Goal: Task Accomplishment & Management: Manage account settings

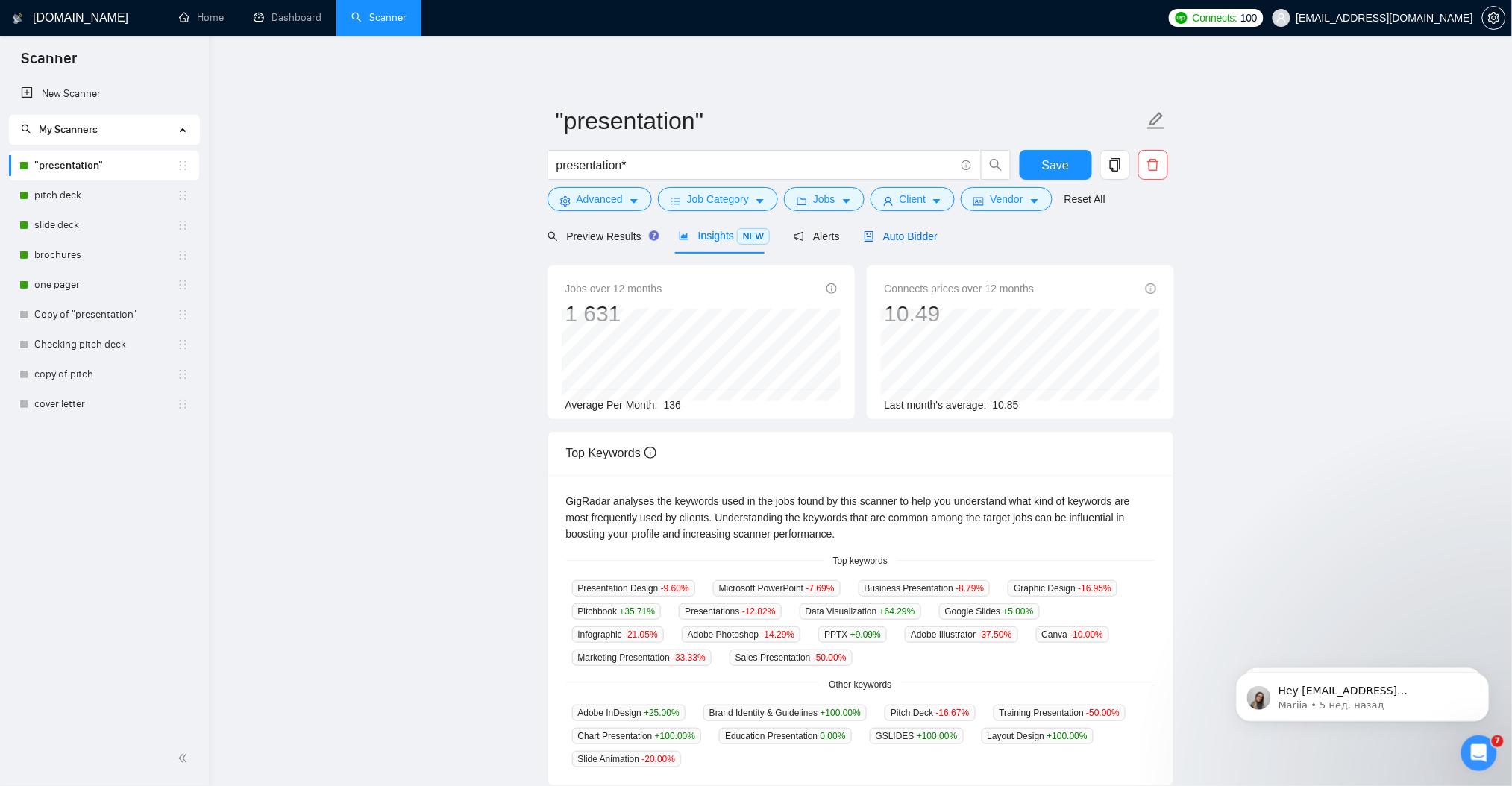
click at [914, 234] on span "Auto Bidder" at bounding box center [901, 236] width 74 height 12
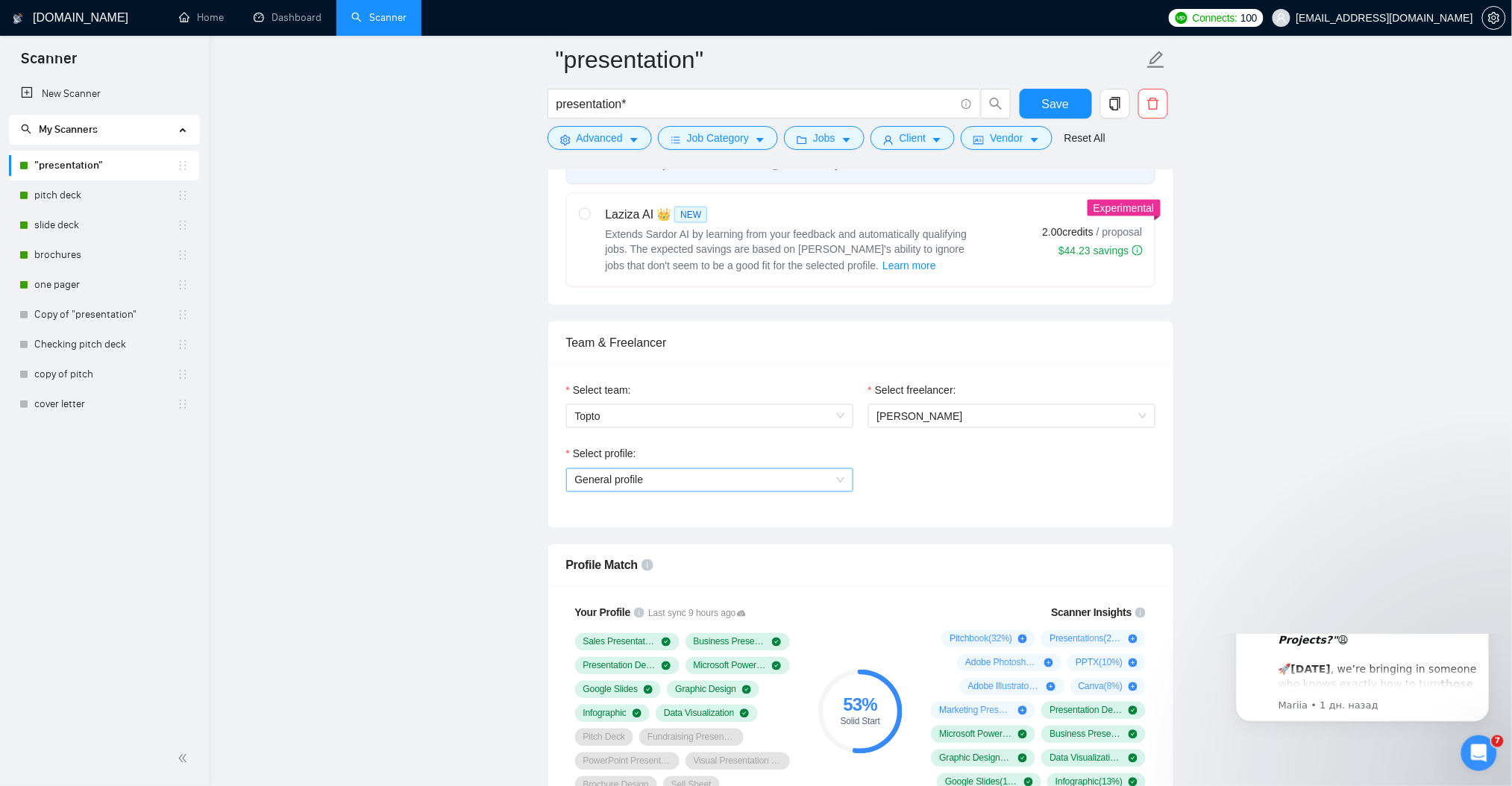
click at [824, 484] on span "General profile" at bounding box center [709, 480] width 269 height 23
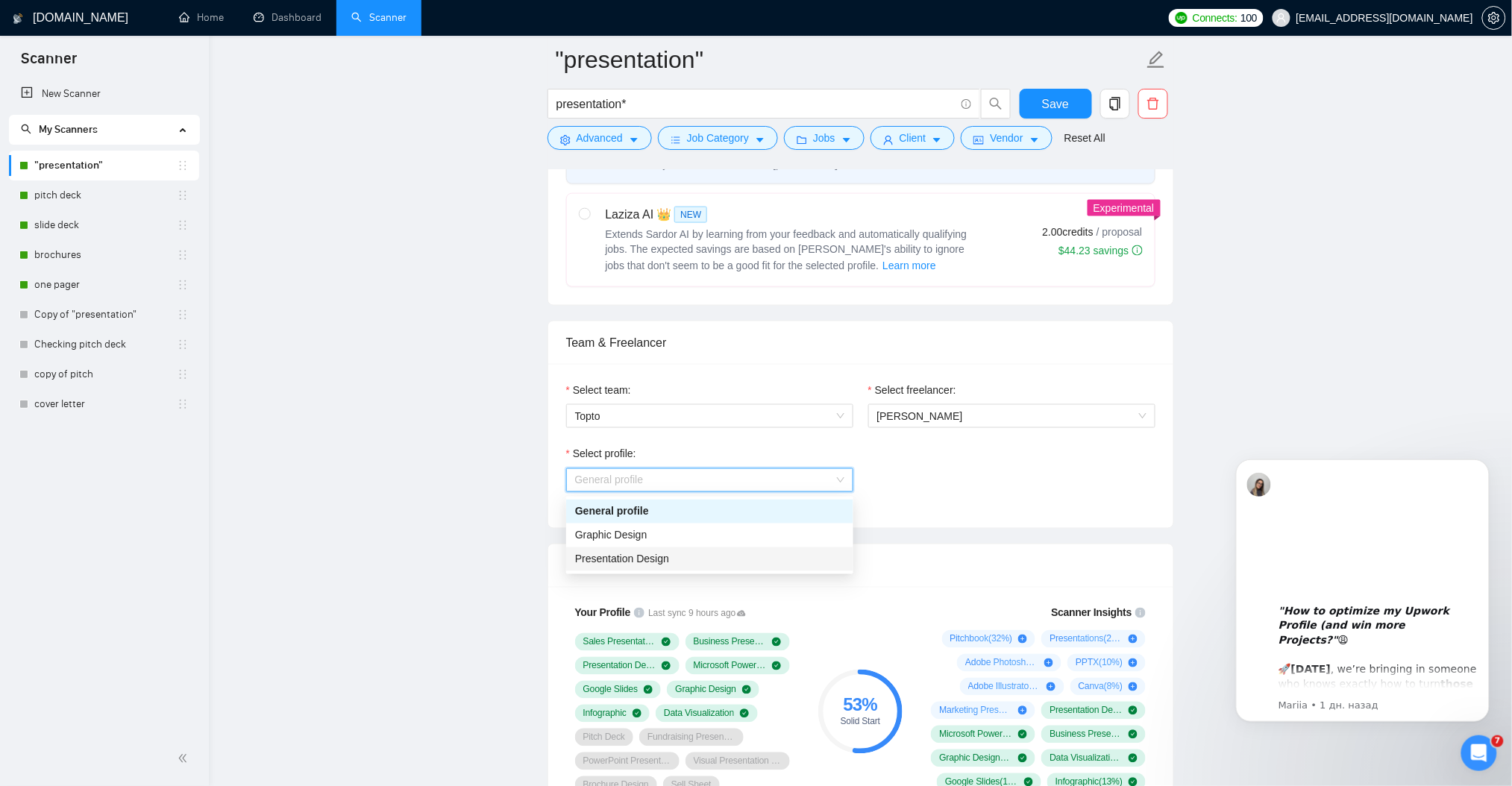
click at [744, 562] on div "Presentation Design" at bounding box center [709, 559] width 269 height 16
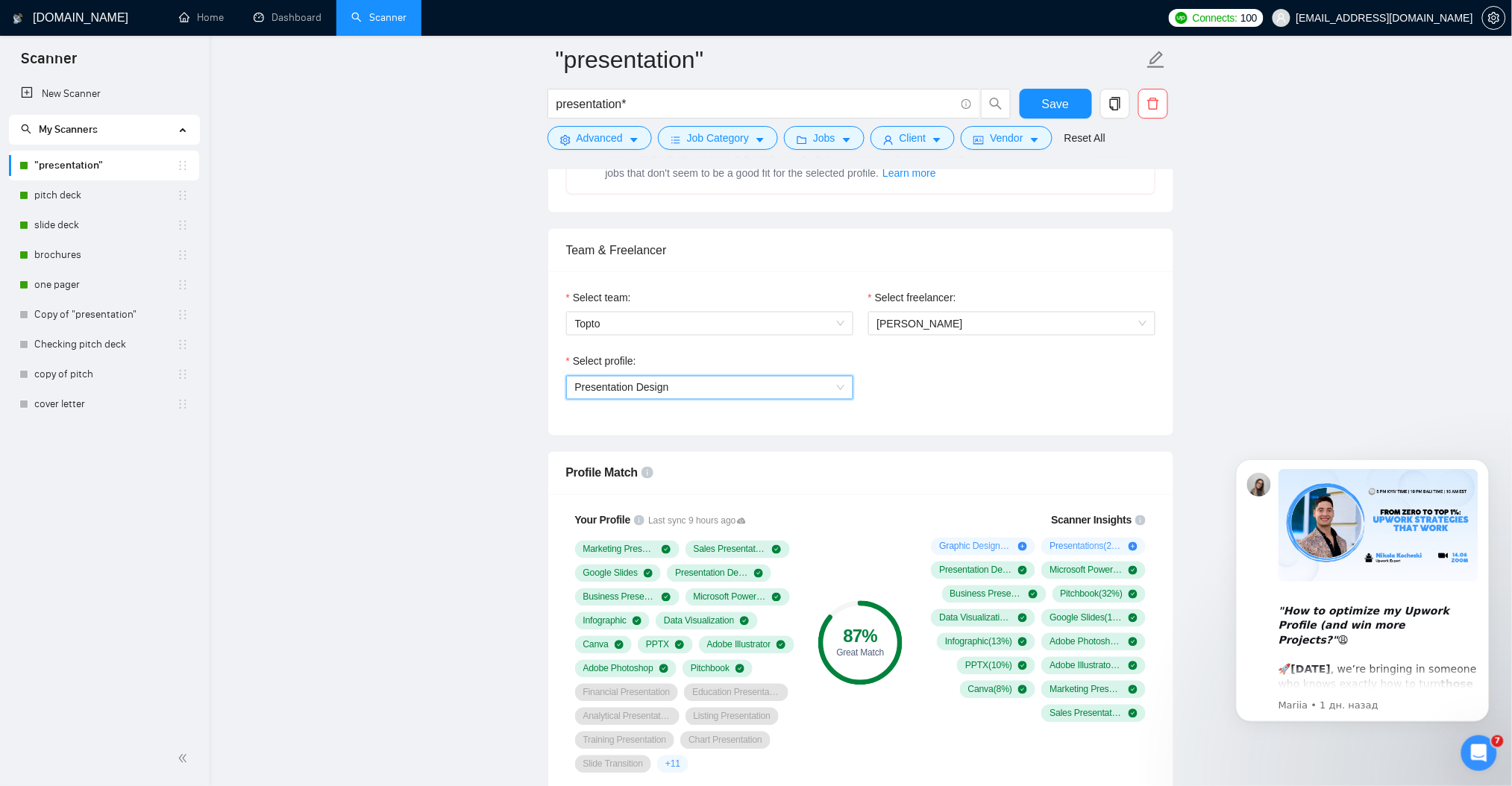
scroll to position [696, 0]
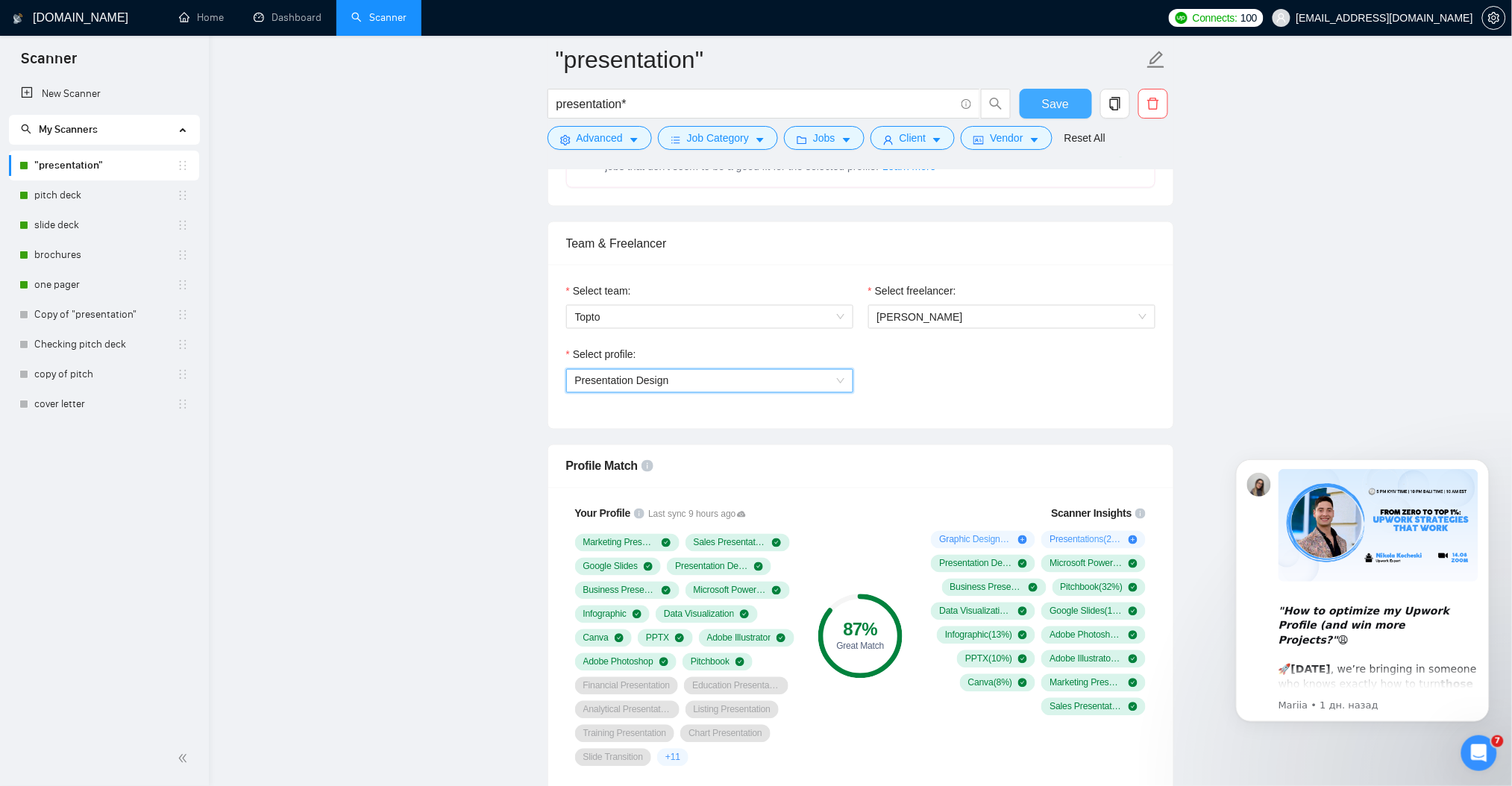
click at [1053, 100] on span "Save" at bounding box center [1055, 104] width 27 height 19
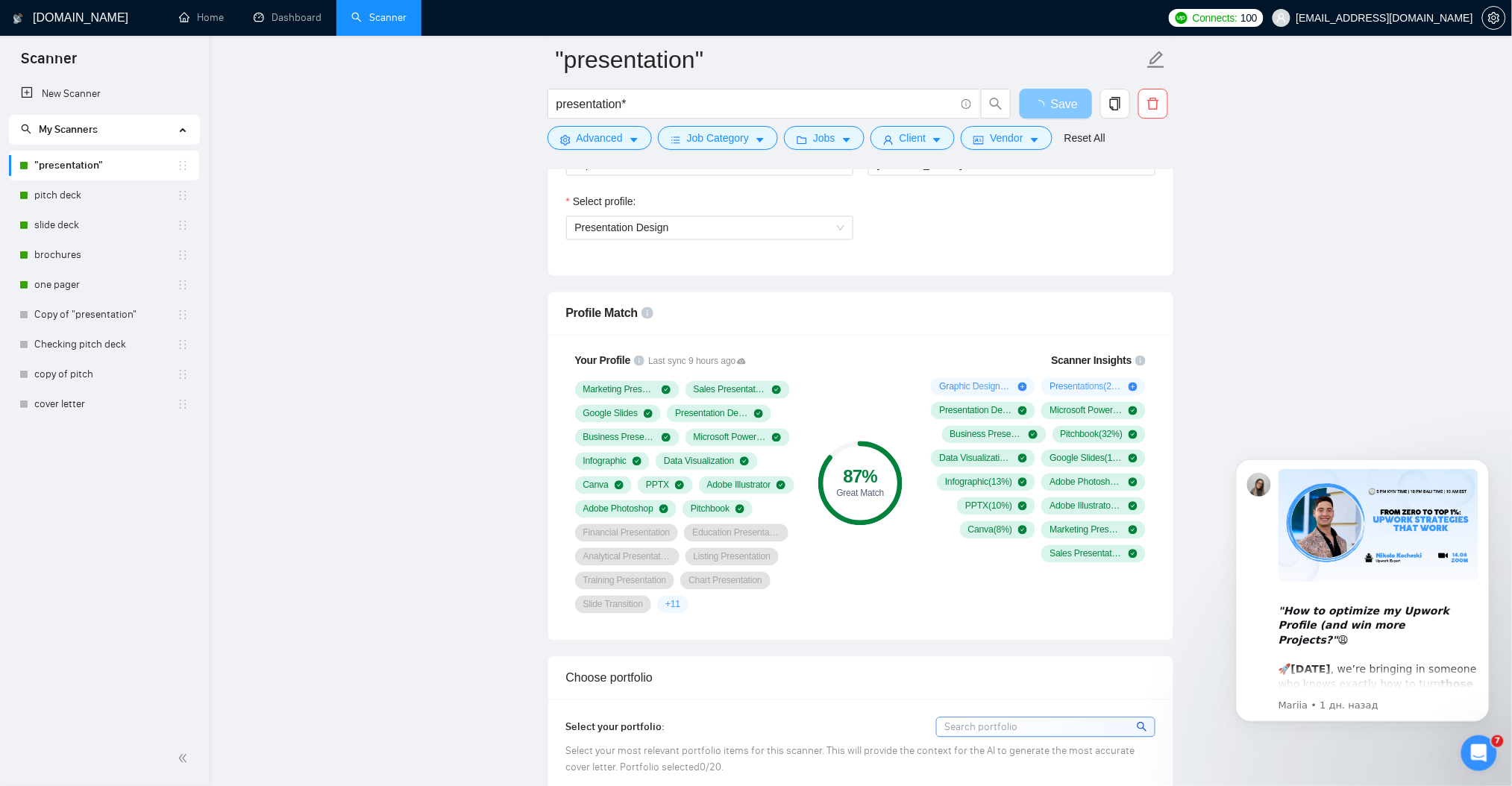
scroll to position [895, 0]
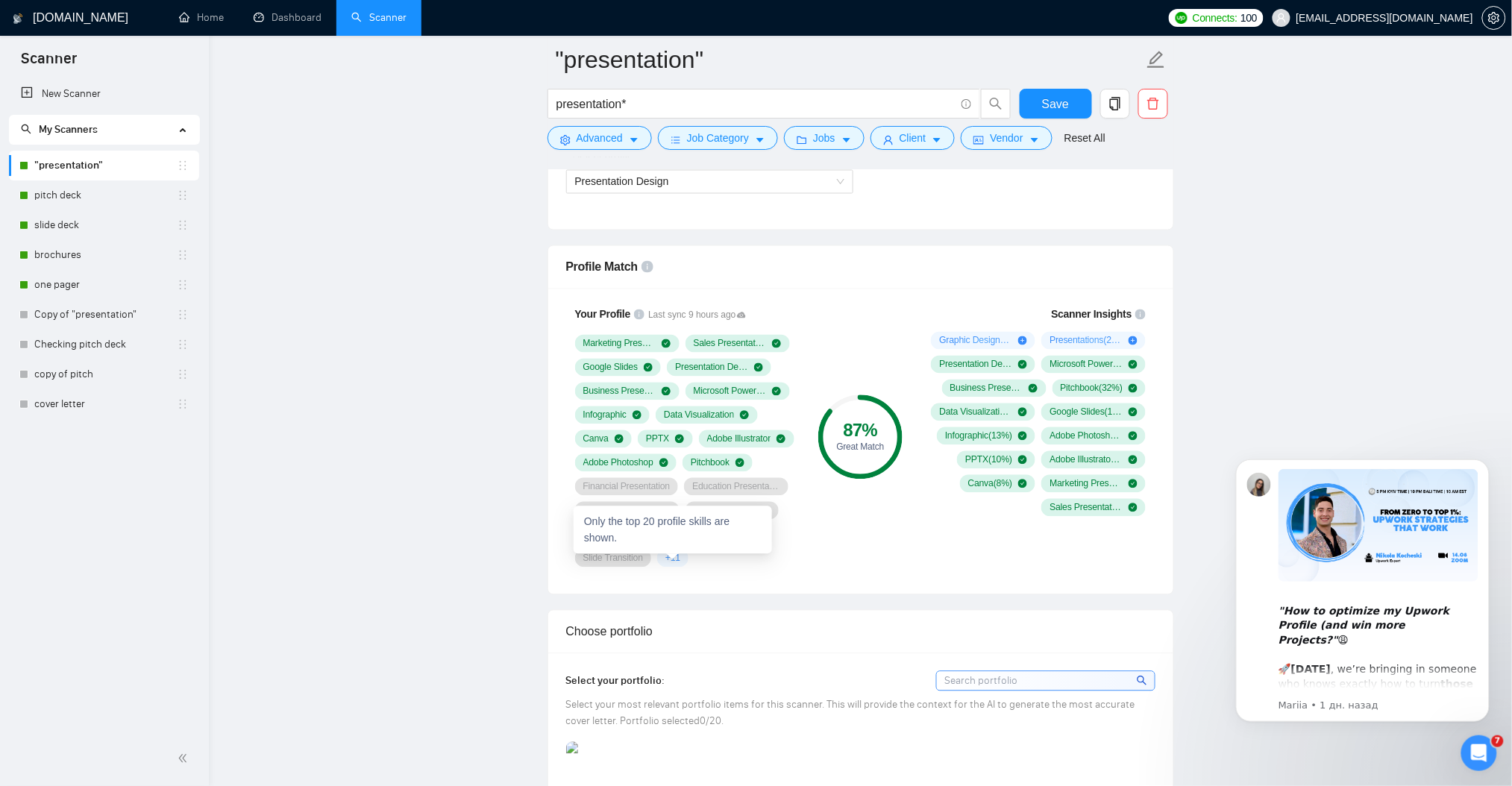
click at [669, 564] on span "+ 11" at bounding box center [673, 558] width 15 height 12
click at [672, 564] on span "+ 11" at bounding box center [673, 558] width 15 height 12
click at [669, 559] on span "+ 11" at bounding box center [673, 558] width 15 height 12
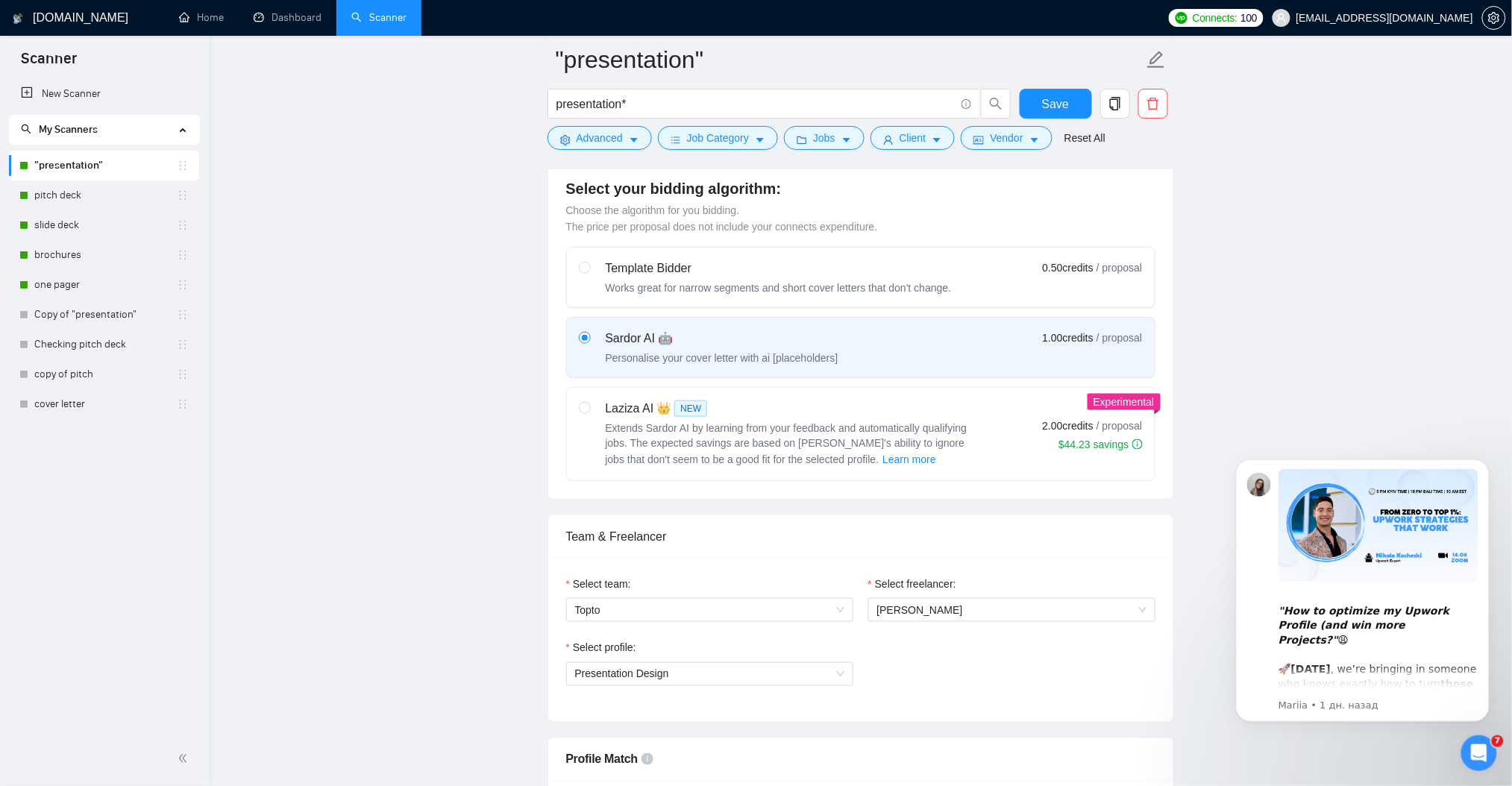
scroll to position [397, 0]
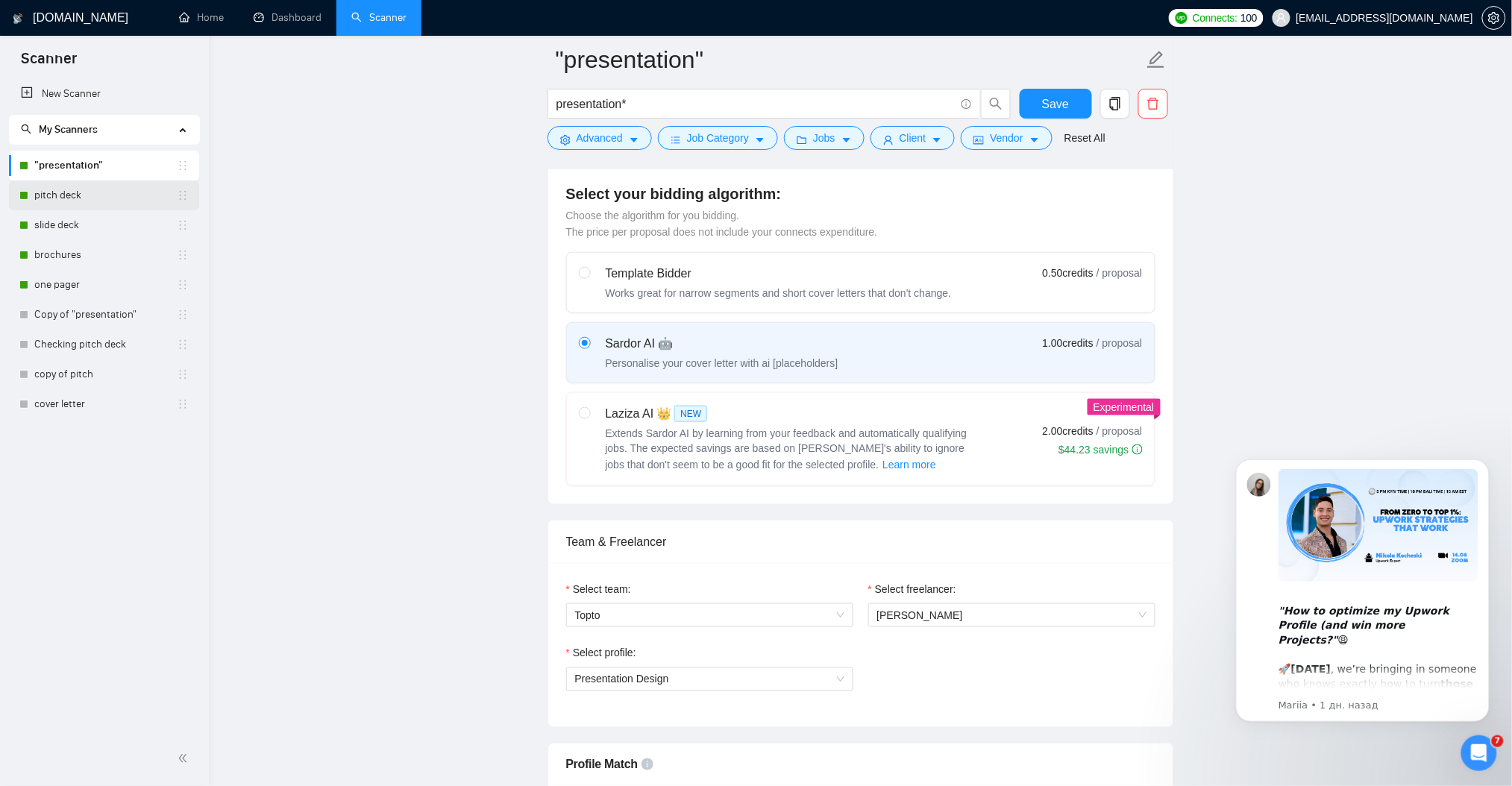
click at [71, 187] on link "pitch deck" at bounding box center [106, 195] width 143 height 30
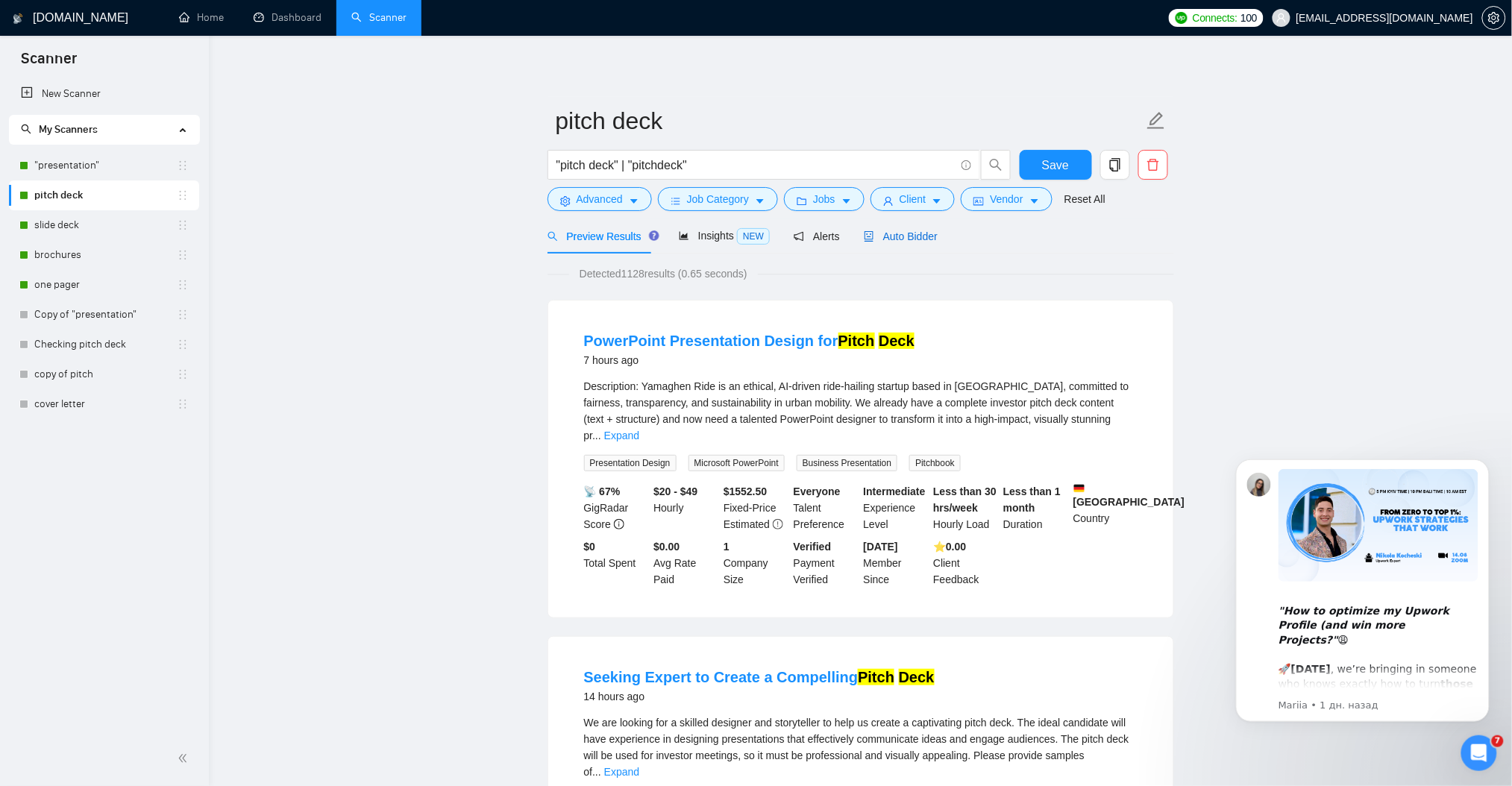
click at [885, 235] on span "Auto Bidder" at bounding box center [901, 236] width 74 height 12
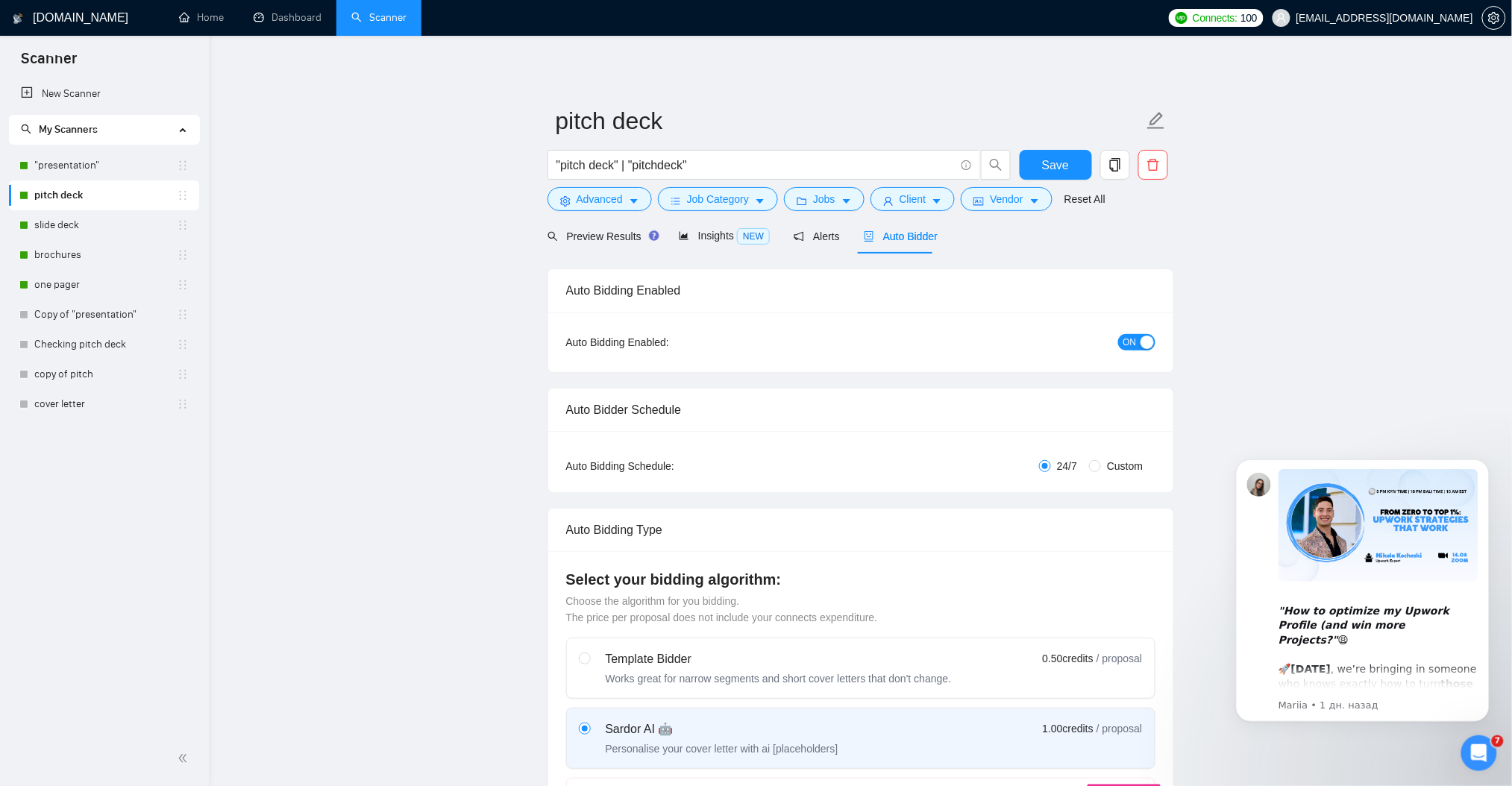
checkbox input "true"
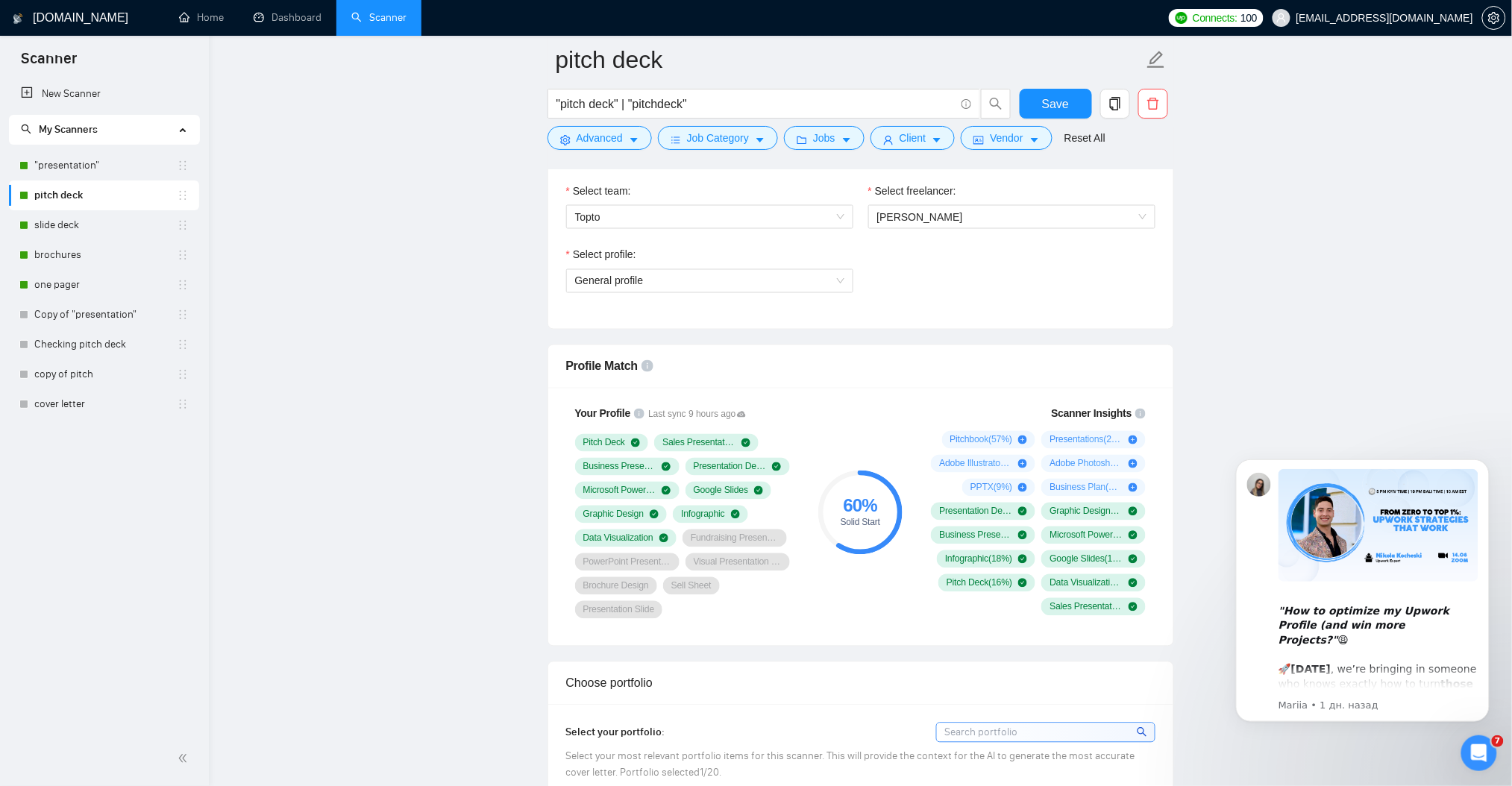
scroll to position [795, 0]
click at [709, 287] on span "General profile" at bounding box center [709, 281] width 269 height 23
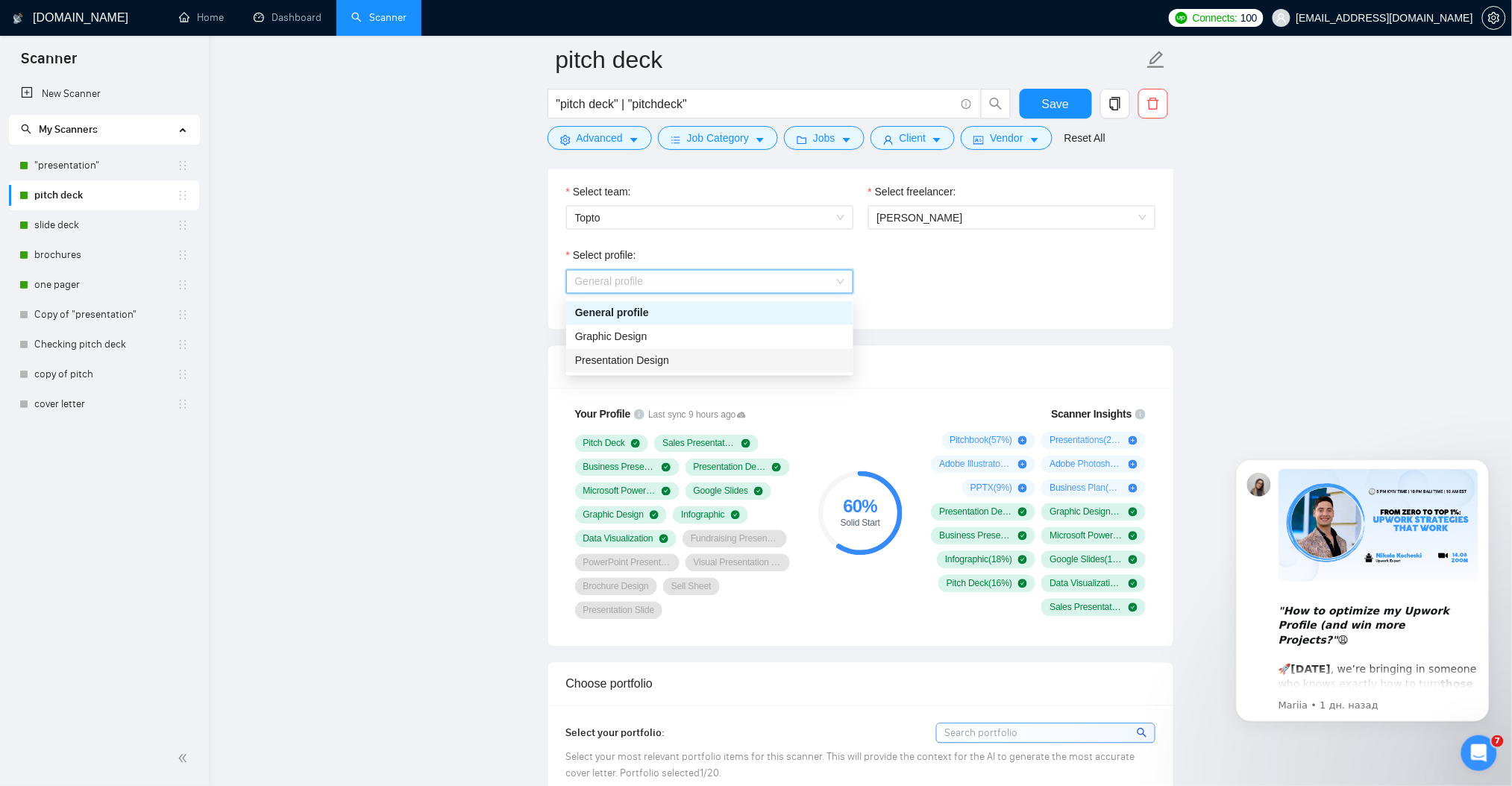
click at [677, 360] on div "Presentation Design" at bounding box center [709, 360] width 269 height 16
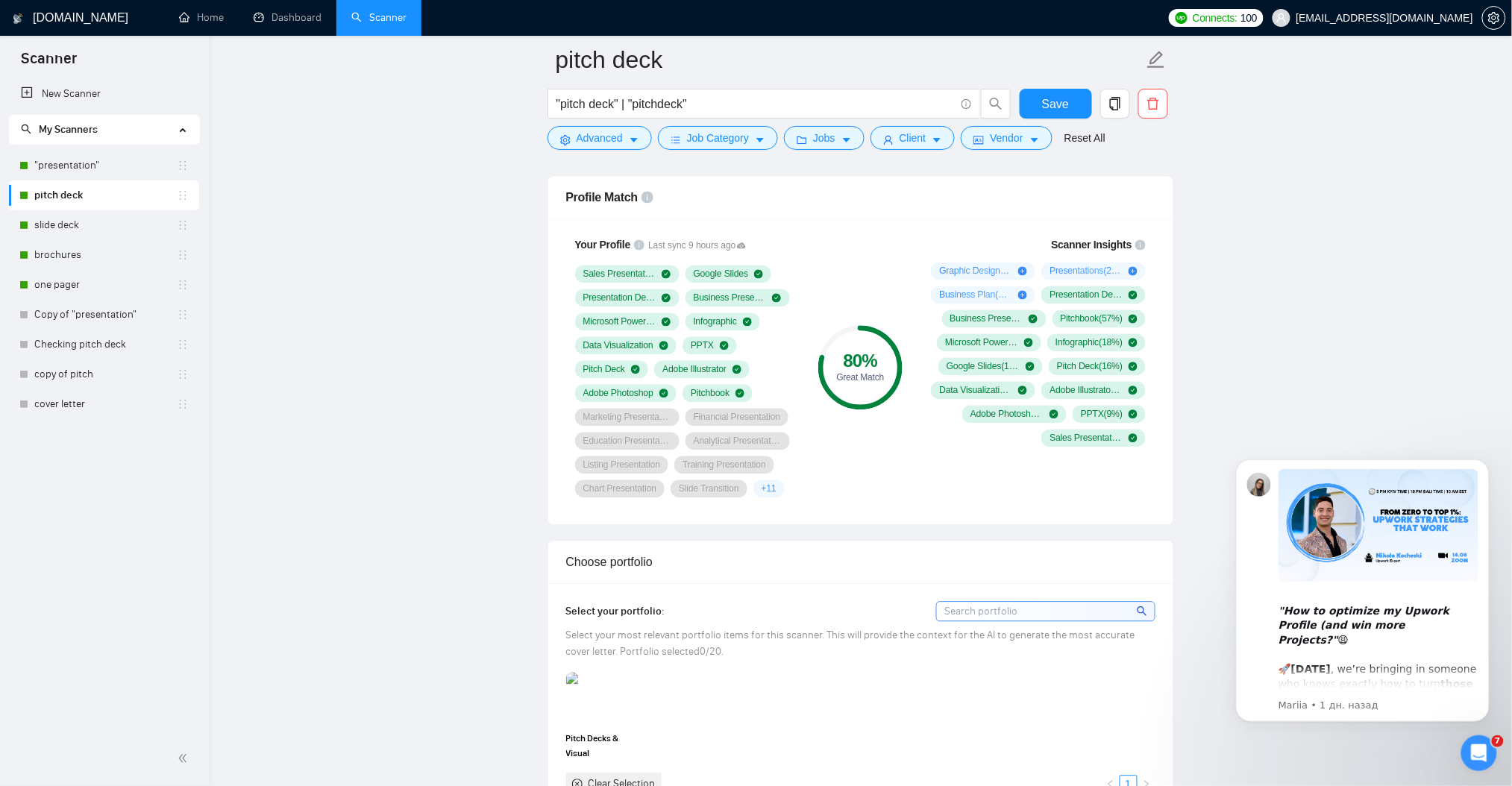
scroll to position [994, 0]
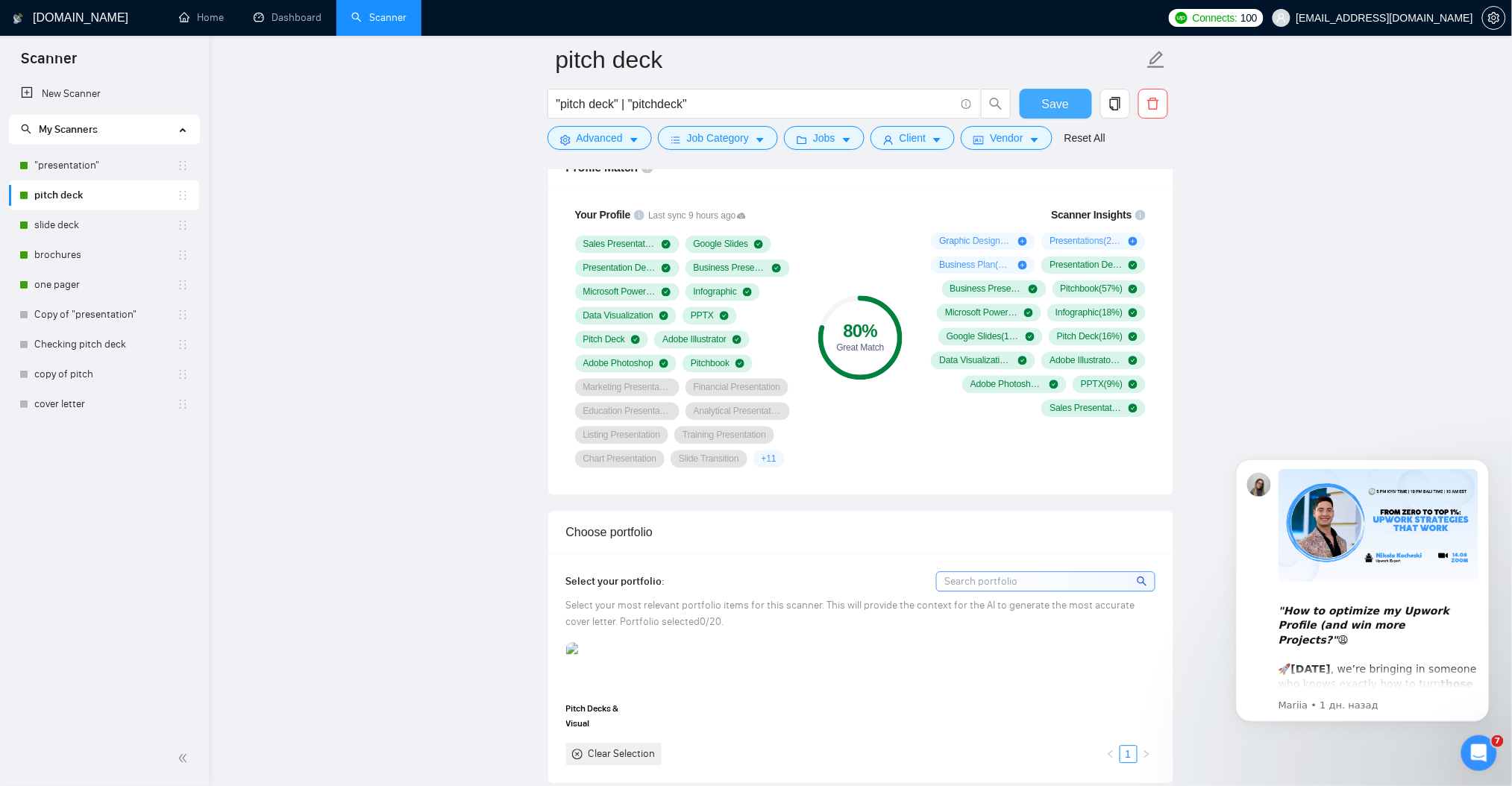
click at [1050, 100] on span "Save" at bounding box center [1055, 104] width 27 height 19
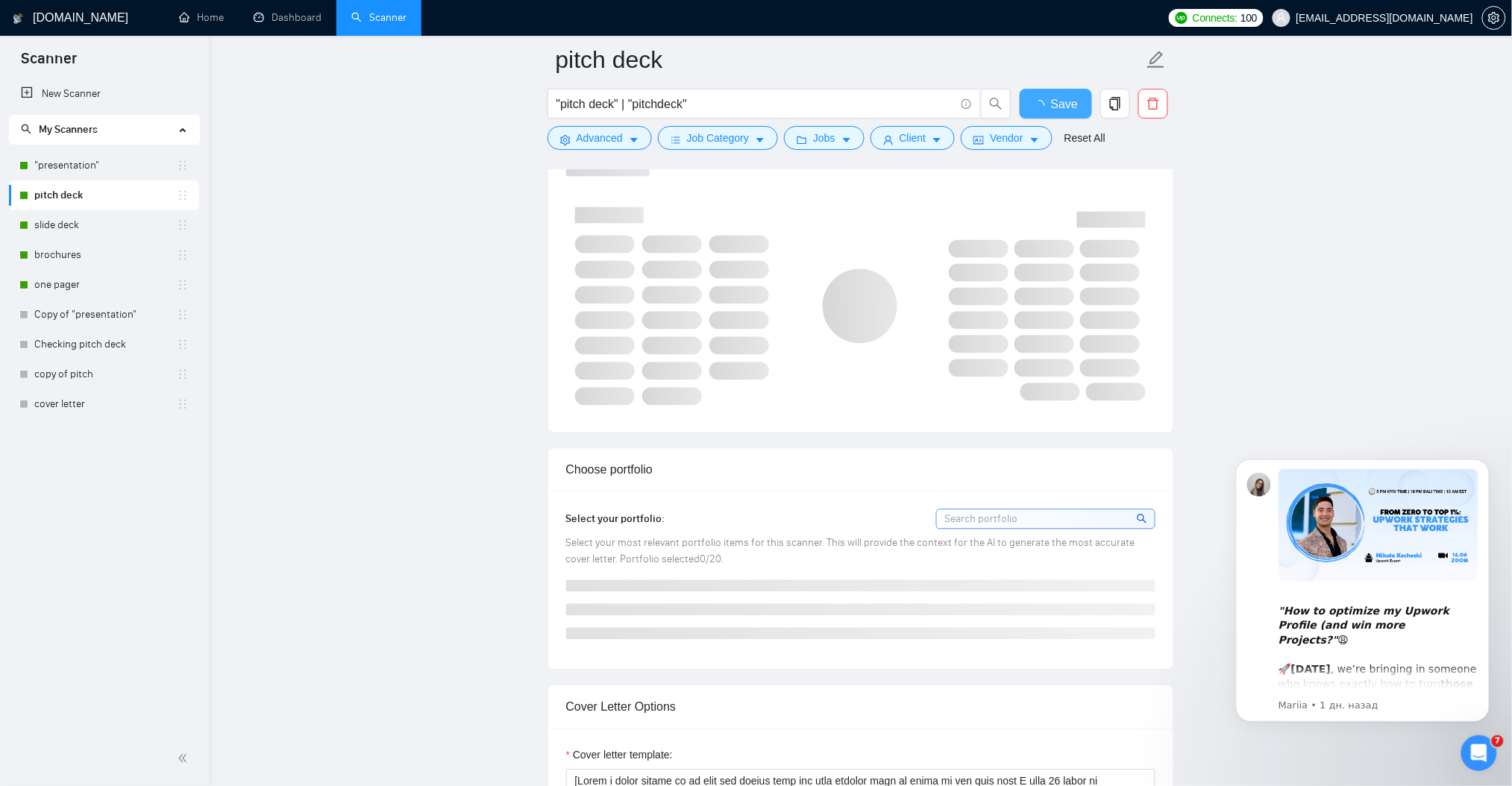
checkbox input "true"
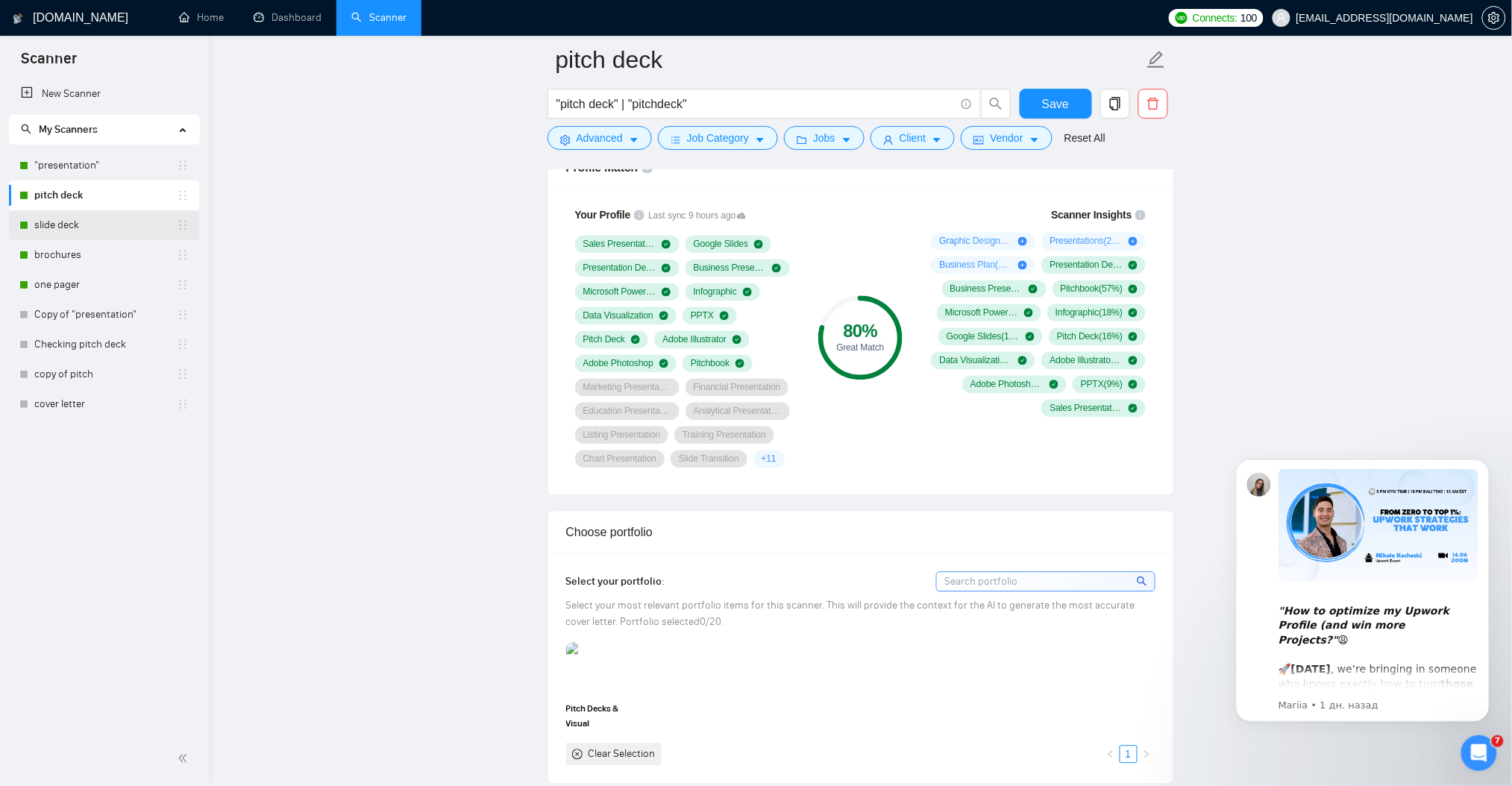
click at [96, 223] on link "slide deck" at bounding box center [106, 225] width 143 height 30
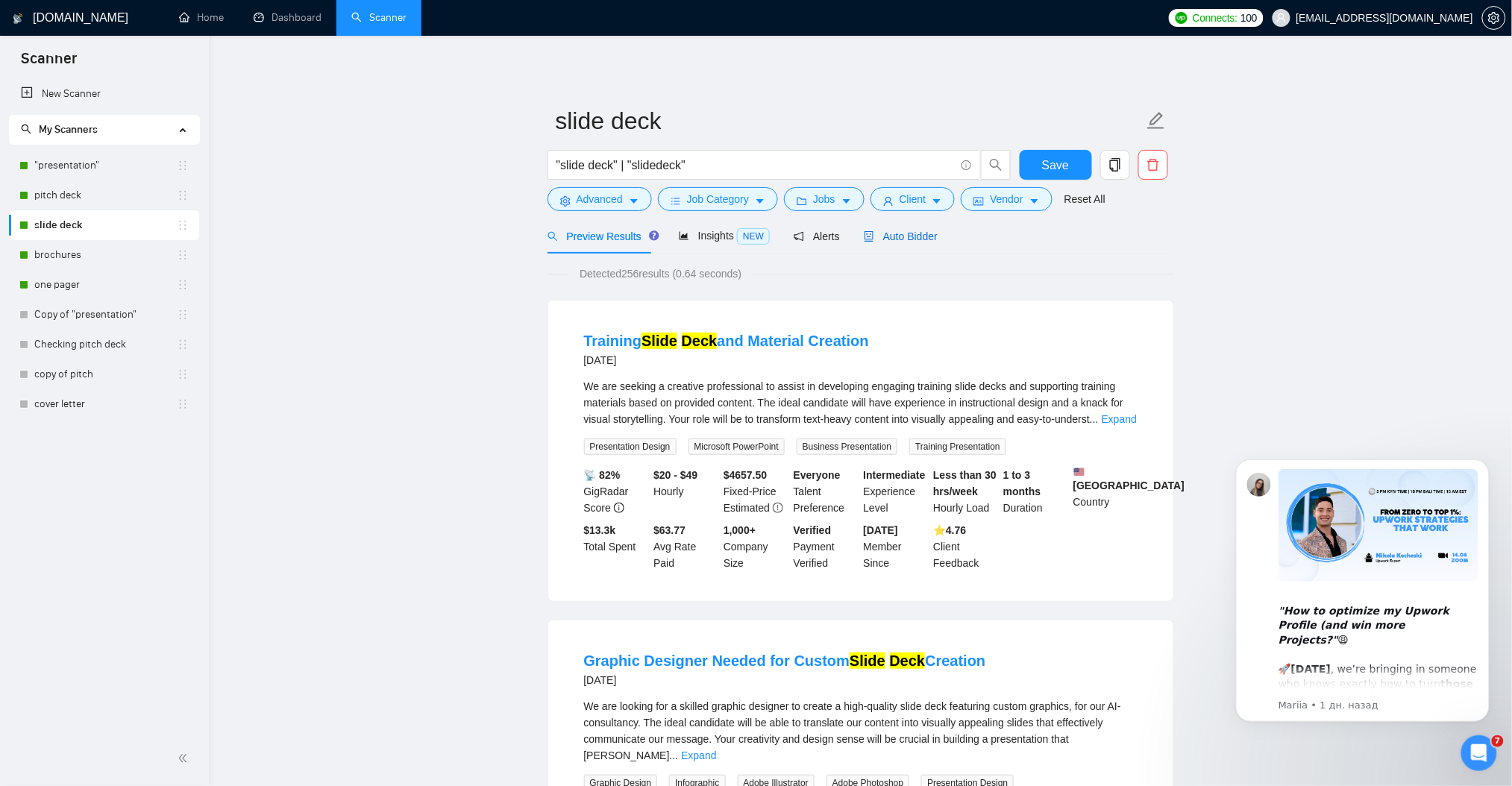
click at [903, 238] on span "Auto Bidder" at bounding box center [901, 236] width 74 height 12
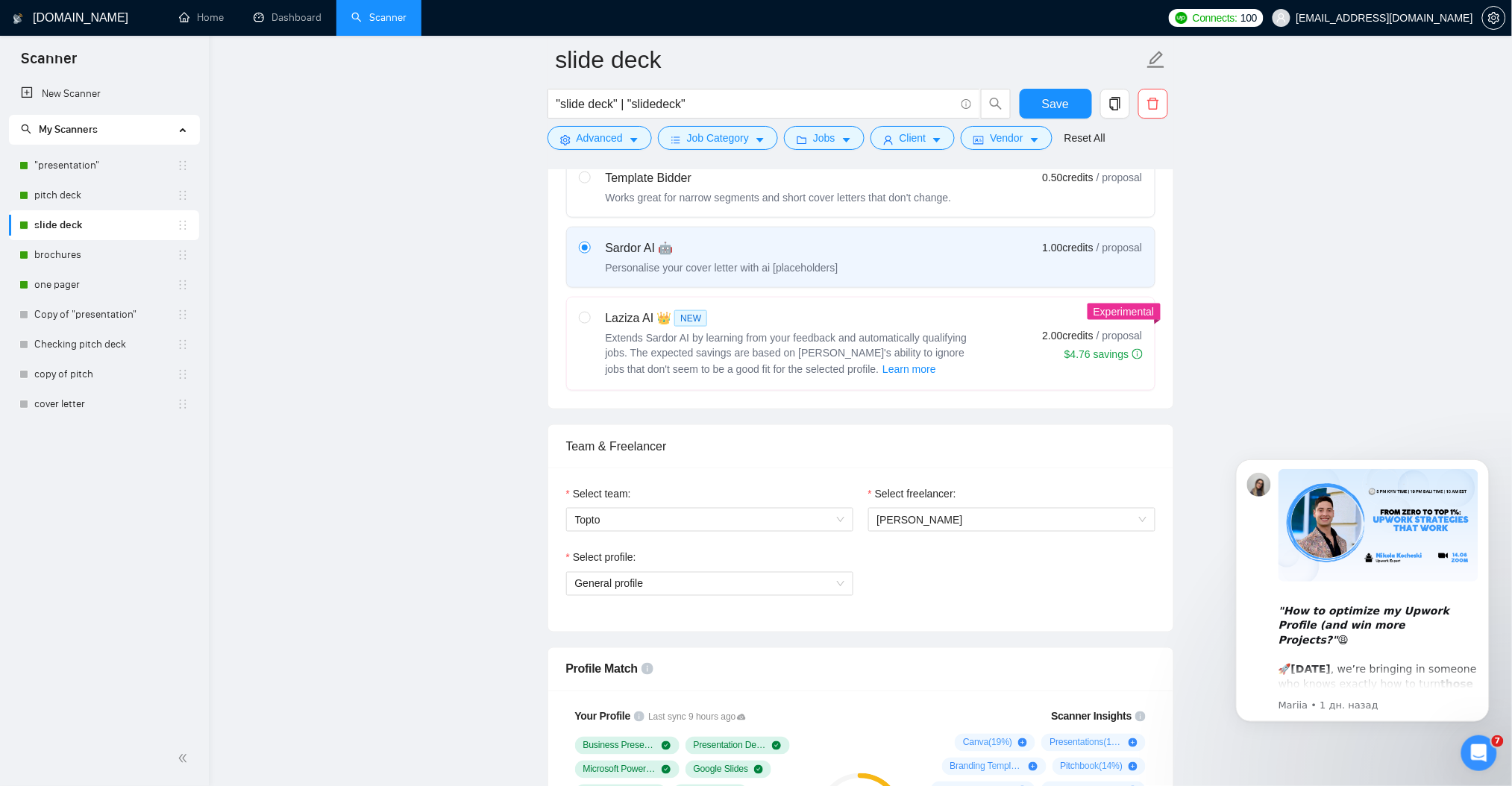
scroll to position [696, 0]
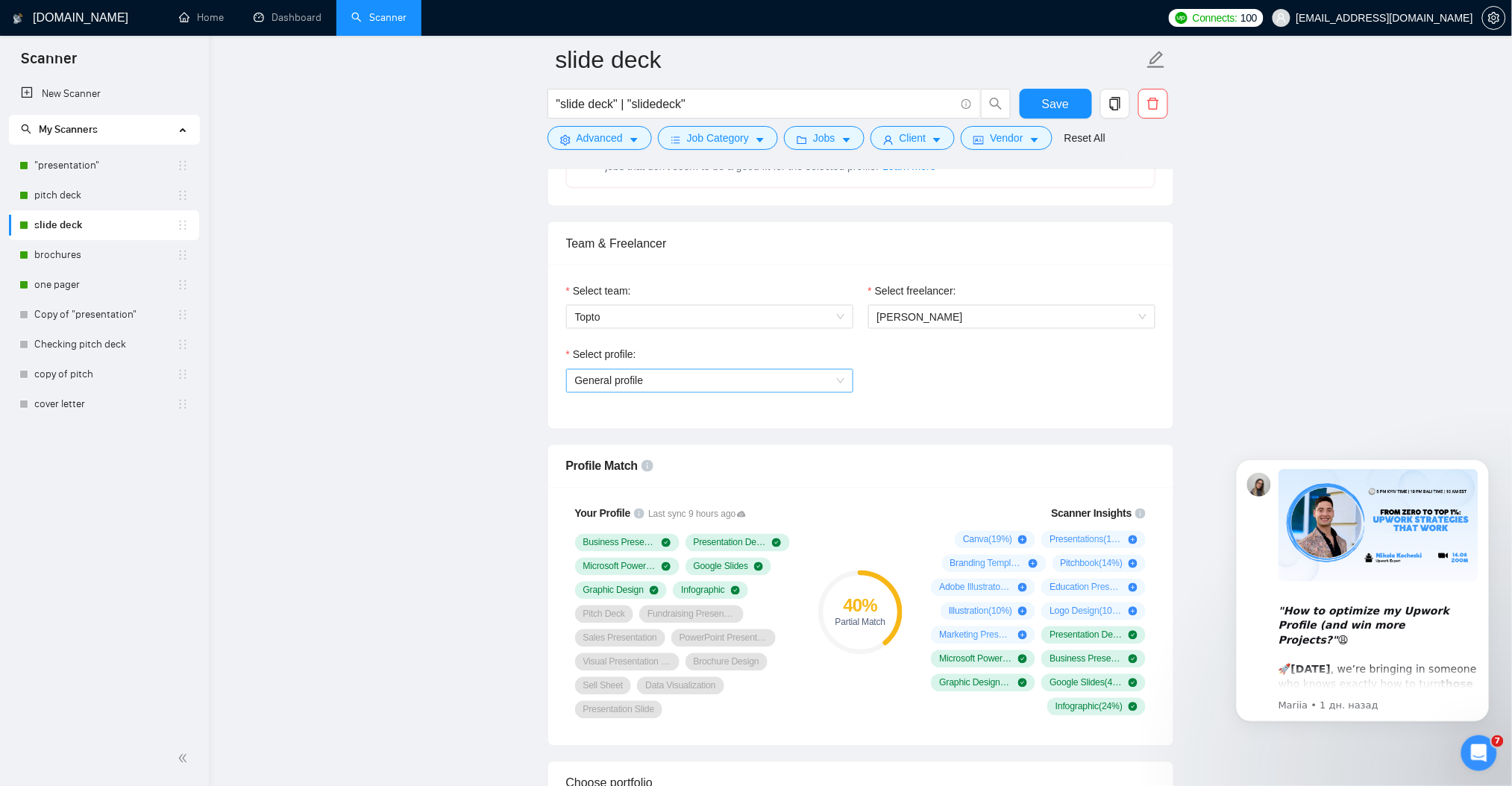
click at [736, 381] on span "General profile" at bounding box center [709, 381] width 269 height 23
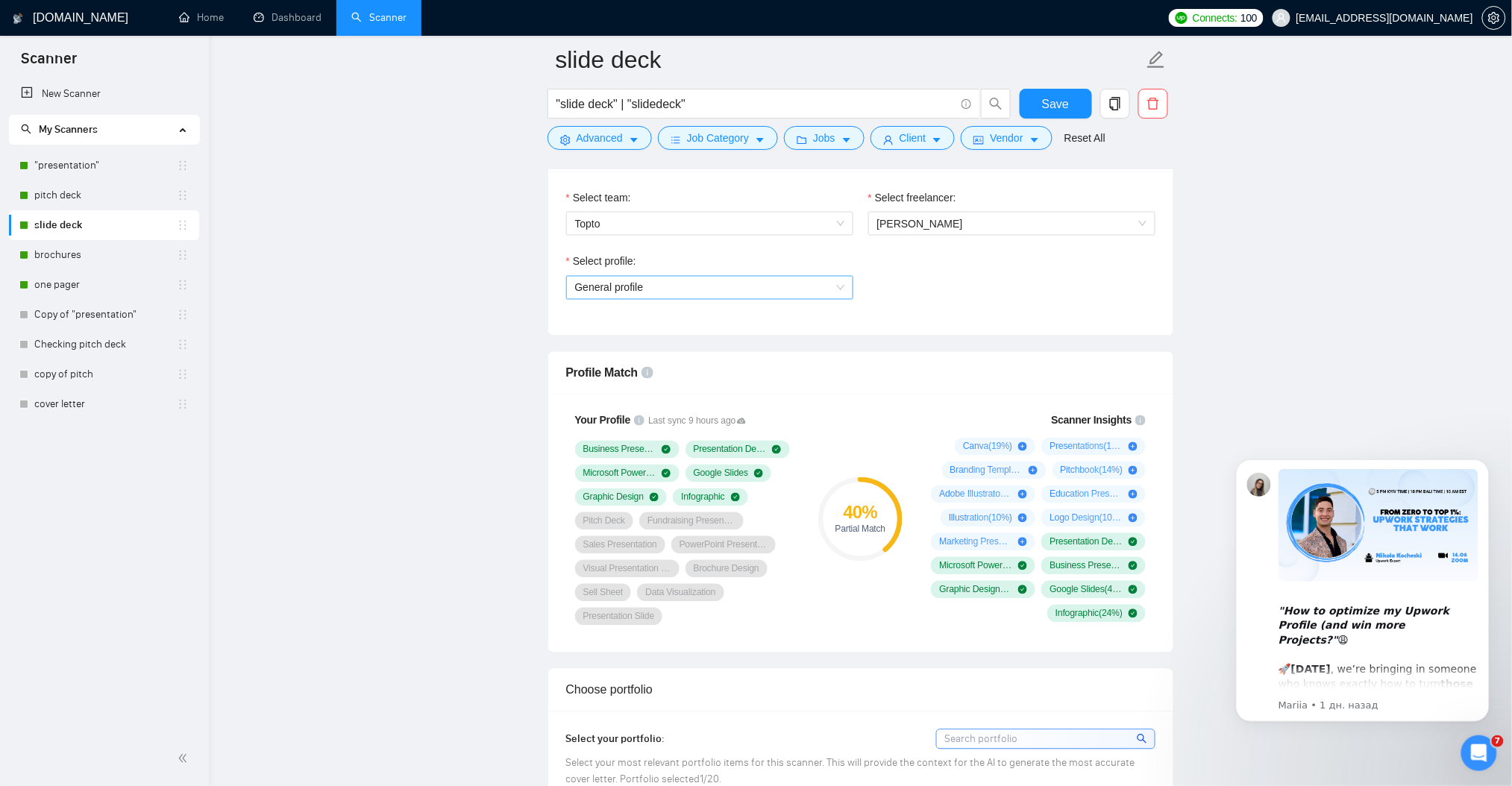
scroll to position [795, 0]
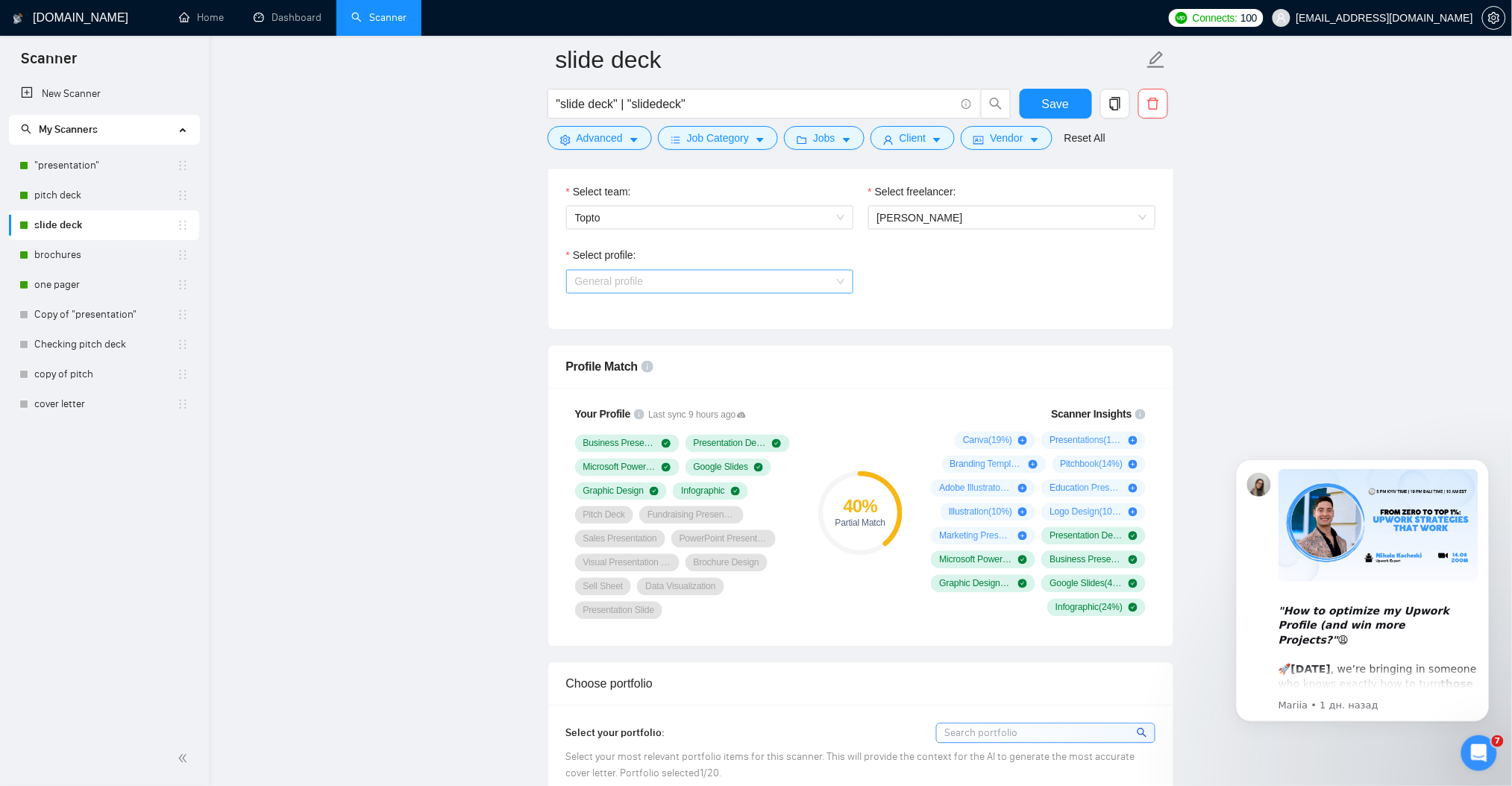
click at [749, 274] on span "General profile" at bounding box center [709, 281] width 269 height 23
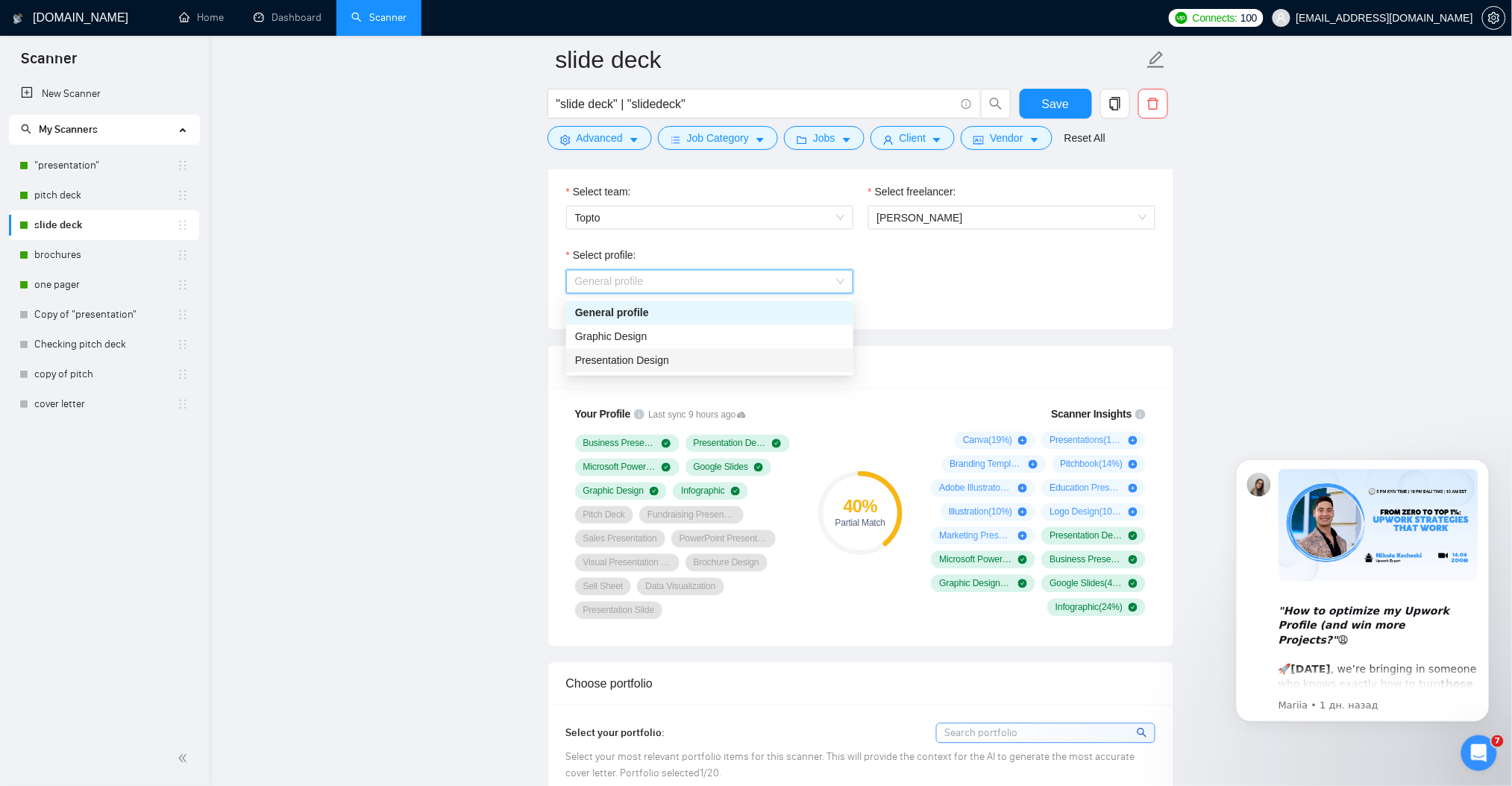
click at [649, 350] on div "Presentation Design" at bounding box center [709, 360] width 287 height 24
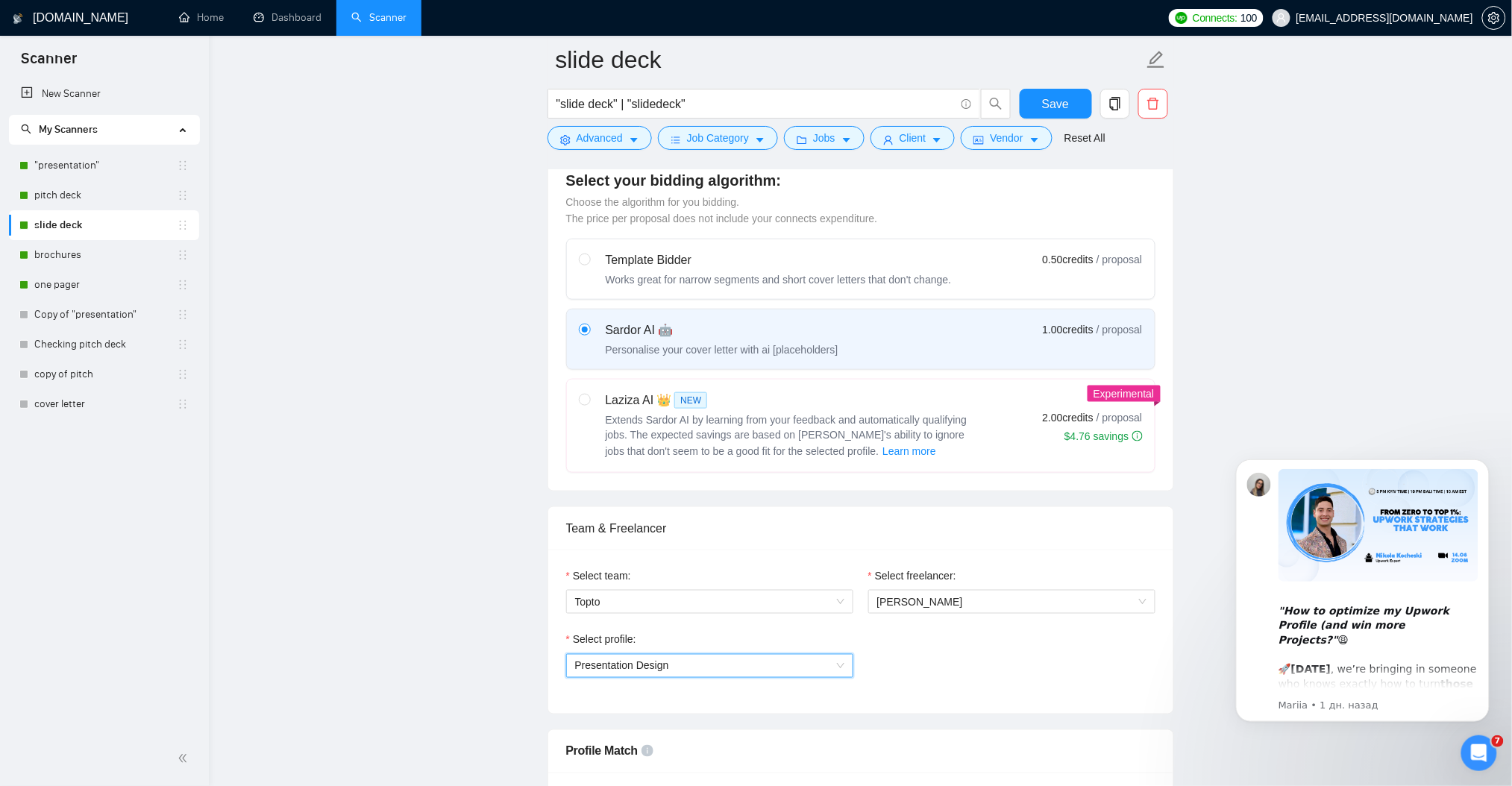
scroll to position [397, 0]
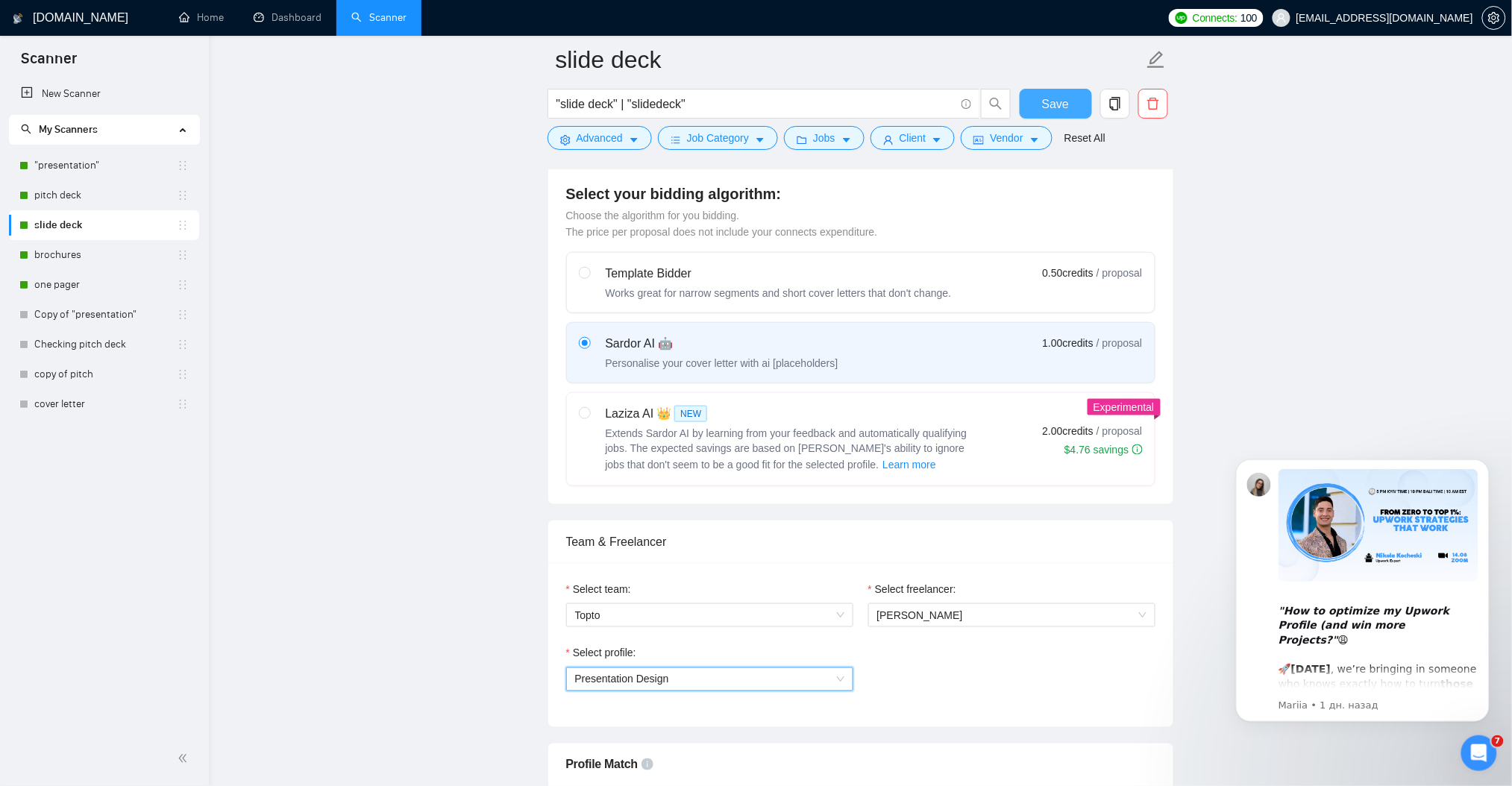
click at [1048, 106] on span "Save" at bounding box center [1055, 104] width 27 height 19
click at [65, 161] on link ""presentation"" at bounding box center [106, 165] width 143 height 30
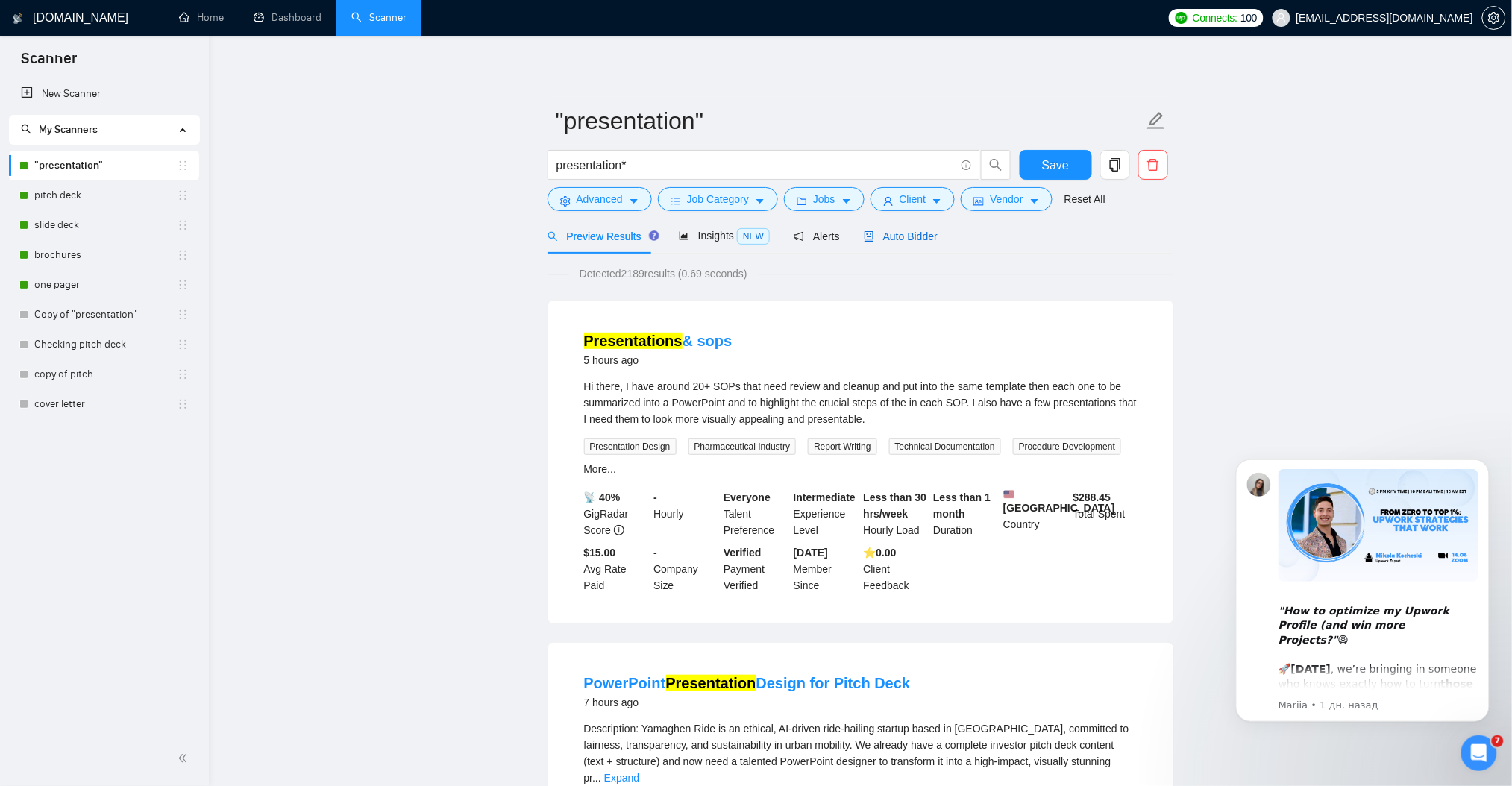
click at [930, 238] on span "Auto Bidder" at bounding box center [901, 236] width 74 height 12
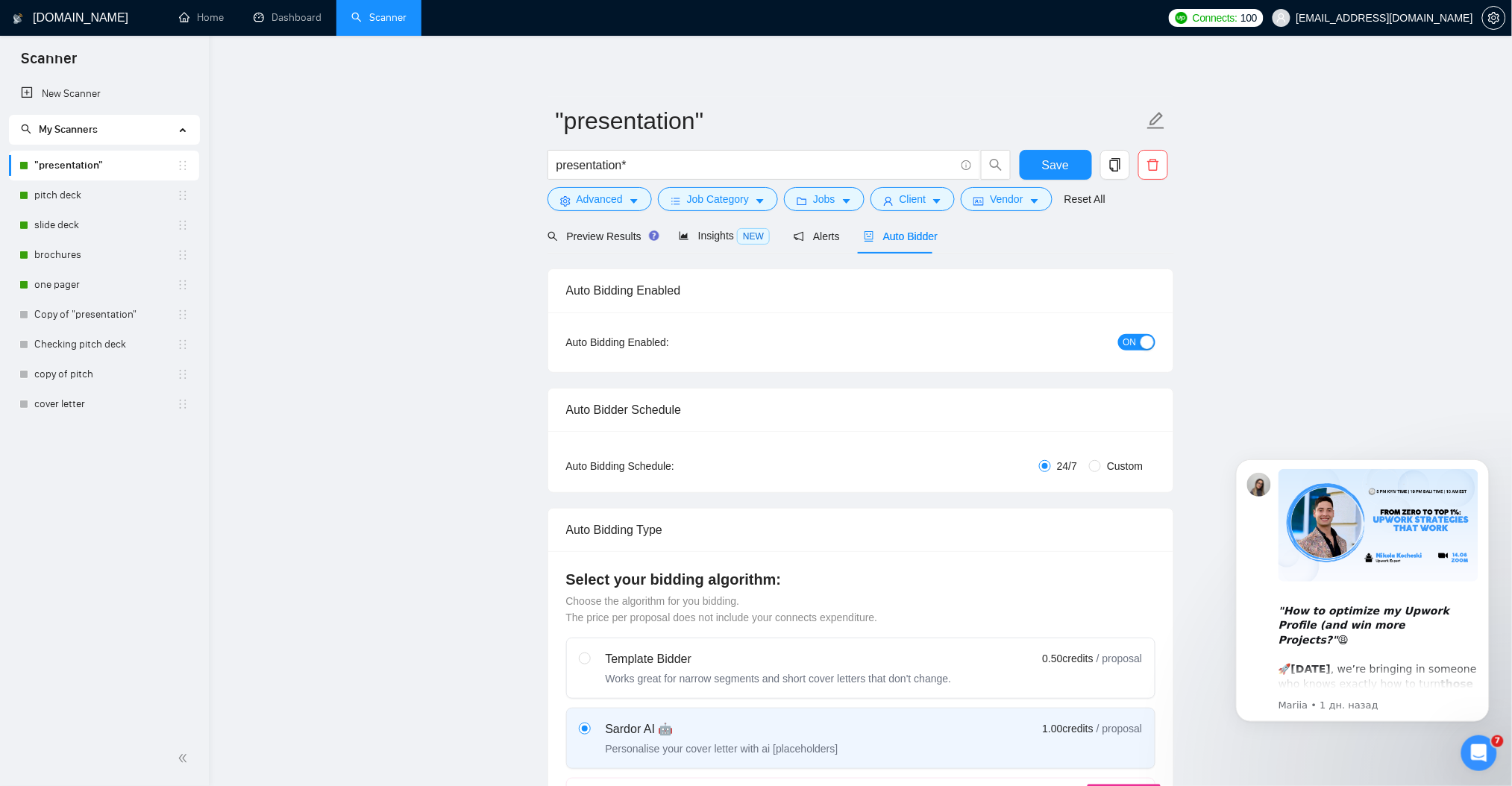
click at [1126, 342] on span "ON" at bounding box center [1129, 342] width 13 height 16
click at [1052, 165] on span "Save" at bounding box center [1055, 165] width 27 height 19
click at [1149, 339] on span "OFF" at bounding box center [1140, 342] width 18 height 16
click at [1058, 171] on div "Reset all filters" at bounding box center [1081, 172] width 81 height 25
click at [1034, 154] on button "Save" at bounding box center [1056, 165] width 72 height 30
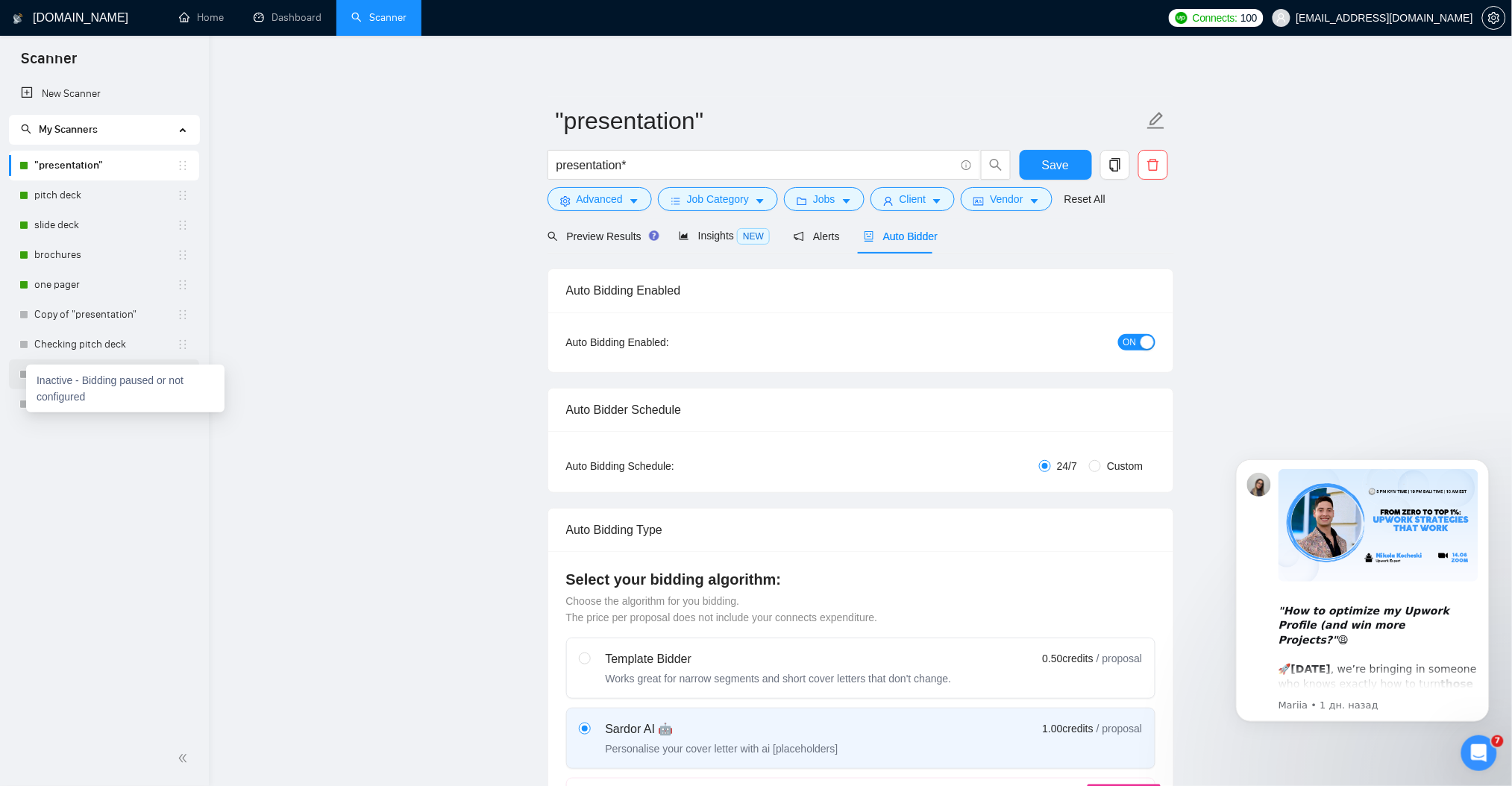
click at [23, 375] on div at bounding box center [24, 374] width 9 height 9
click at [165, 460] on div "New Scanner My Scanners "presentation" pitch deck slide deck brochures one page…" at bounding box center [104, 405] width 208 height 653
click at [187, 375] on icon "holder" at bounding box center [182, 374] width 12 height 12
drag, startPoint x: 96, startPoint y: 378, endPoint x: 44, endPoint y: 371, distance: 52.5
click at [44, 371] on link "copy of pitch" at bounding box center [106, 375] width 143 height 30
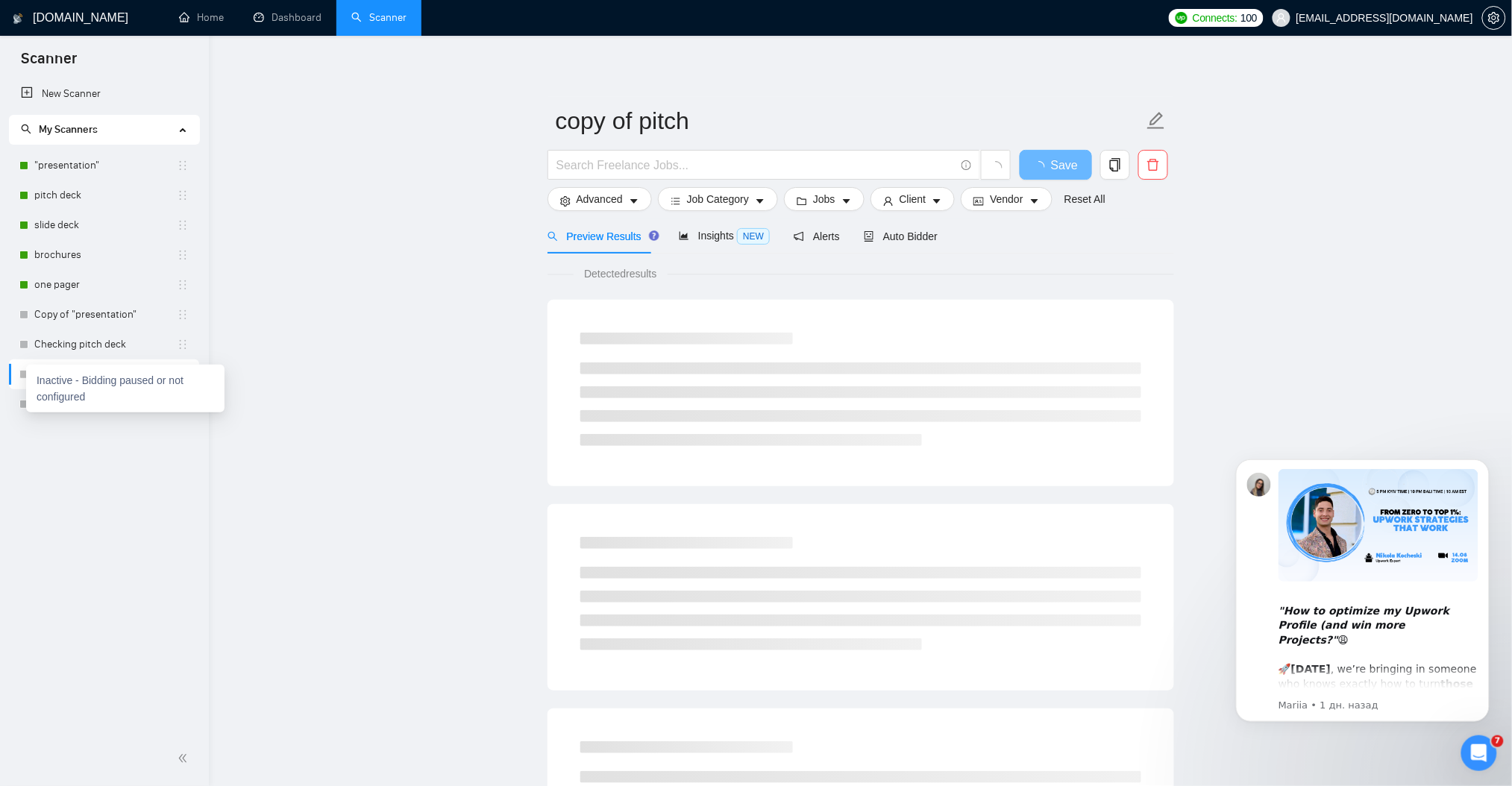
click at [24, 371] on div at bounding box center [24, 374] width 9 height 9
click at [20, 374] on div at bounding box center [24, 374] width 9 height 9
click at [12, 374] on li "copy of pitch" at bounding box center [103, 375] width 190 height 30
click at [9, 374] on li "copy of pitch" at bounding box center [103, 375] width 190 height 30
click at [9, 373] on li "copy of pitch" at bounding box center [103, 375] width 190 height 30
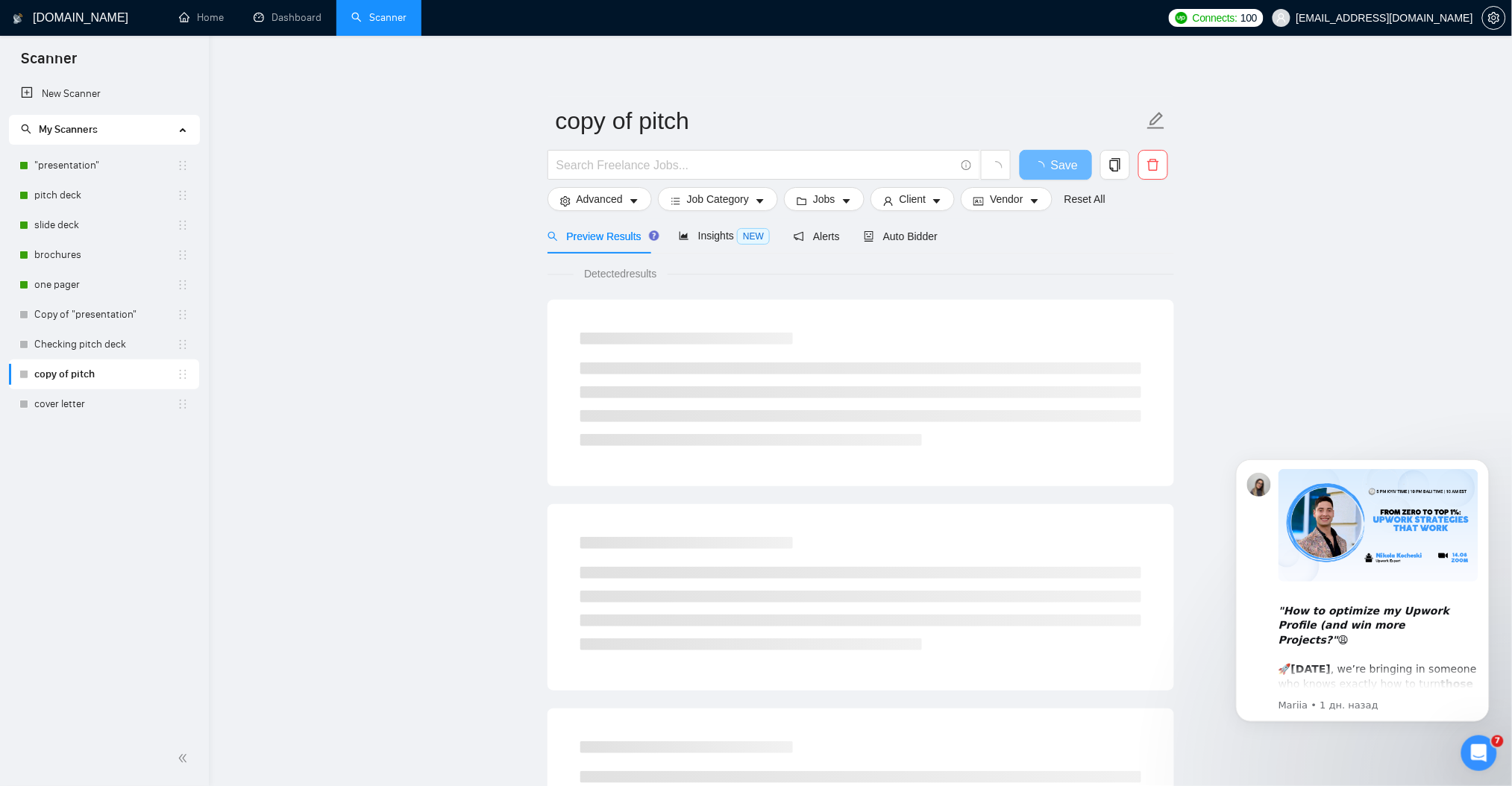
click at [9, 373] on li "copy of pitch" at bounding box center [103, 375] width 190 height 30
click at [68, 161] on link ""presentation"" at bounding box center [106, 165] width 143 height 30
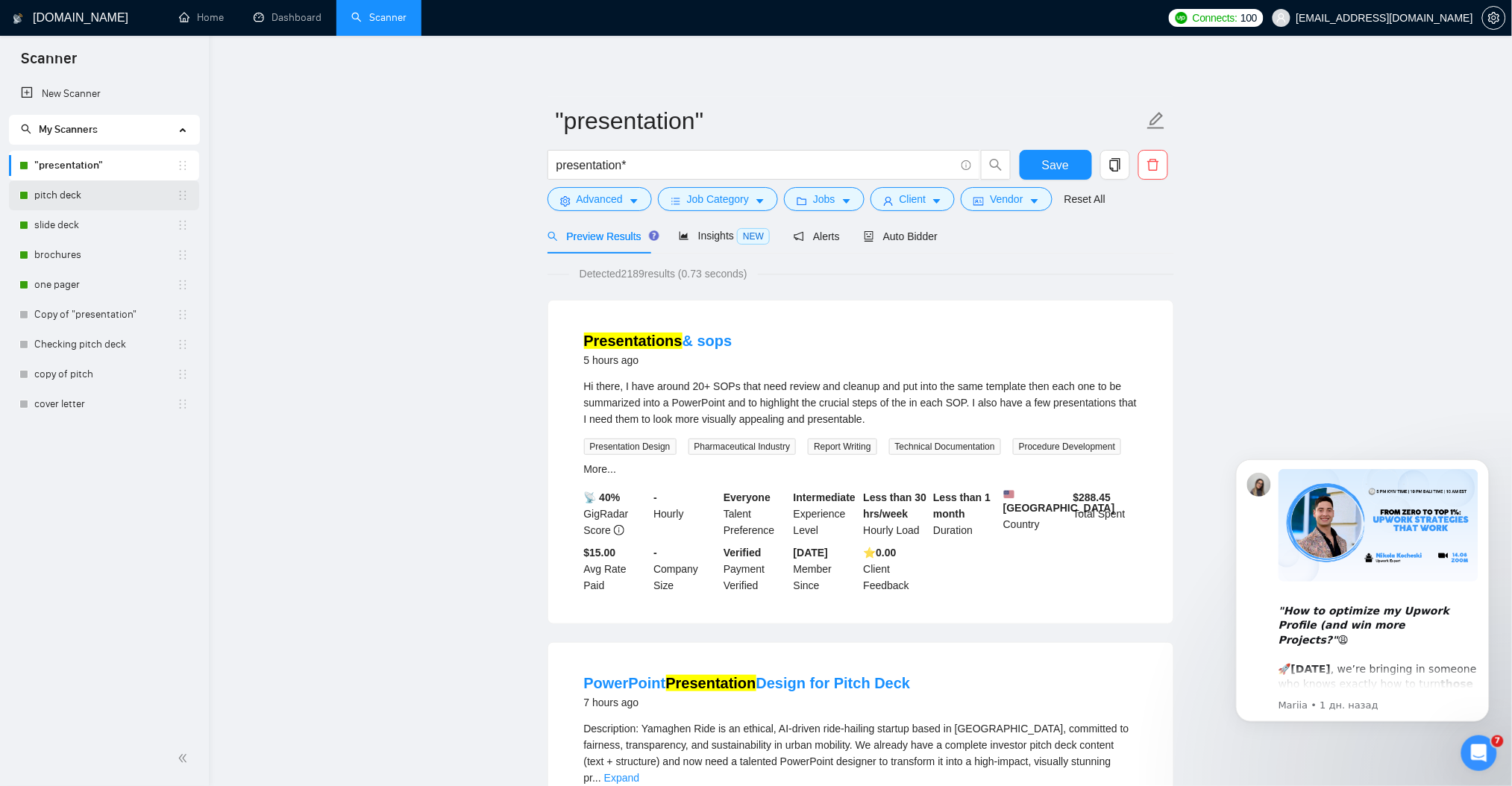
click at [63, 205] on link "pitch deck" at bounding box center [106, 195] width 143 height 30
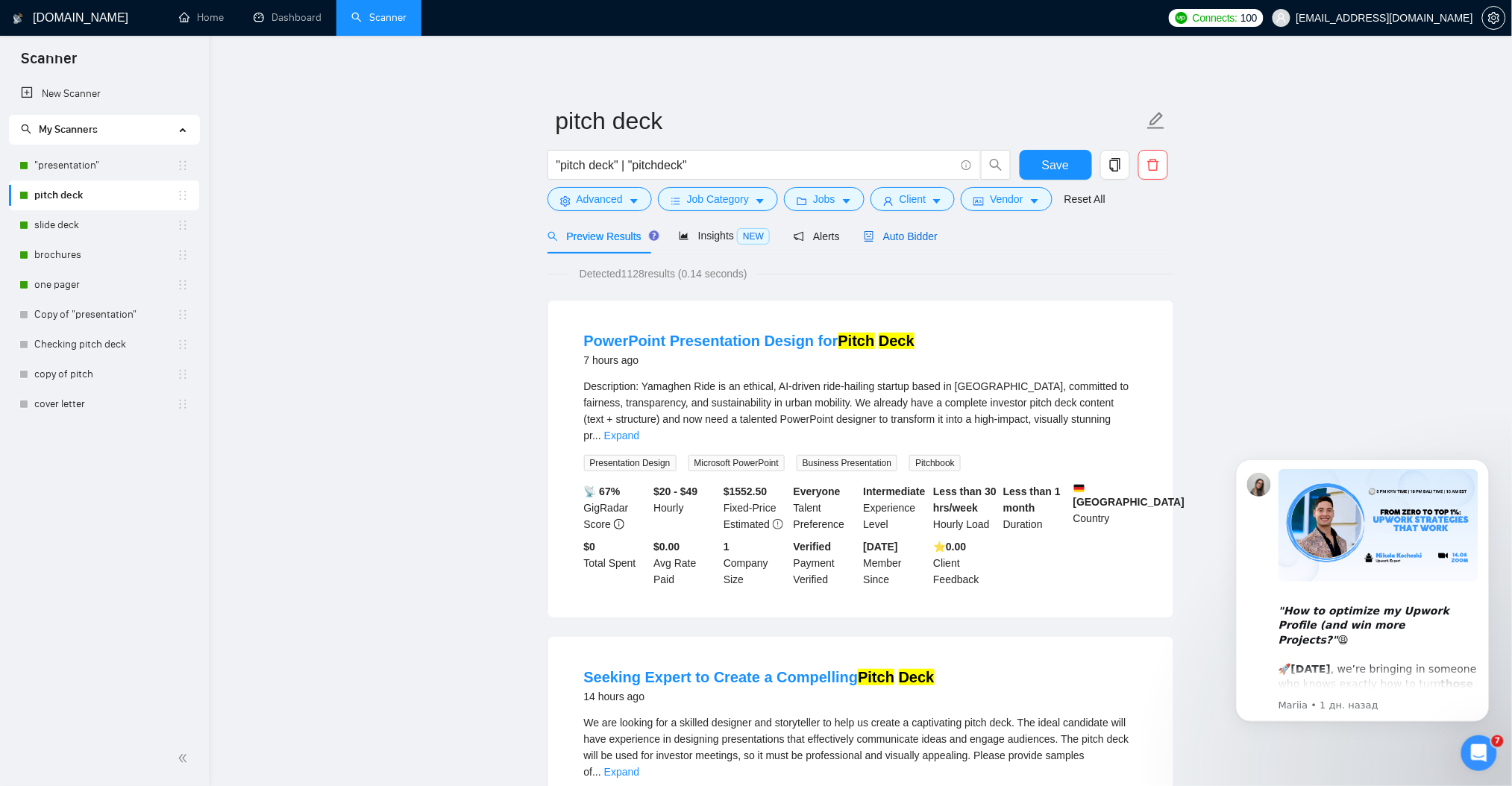
click at [917, 238] on span "Auto Bidder" at bounding box center [901, 236] width 74 height 12
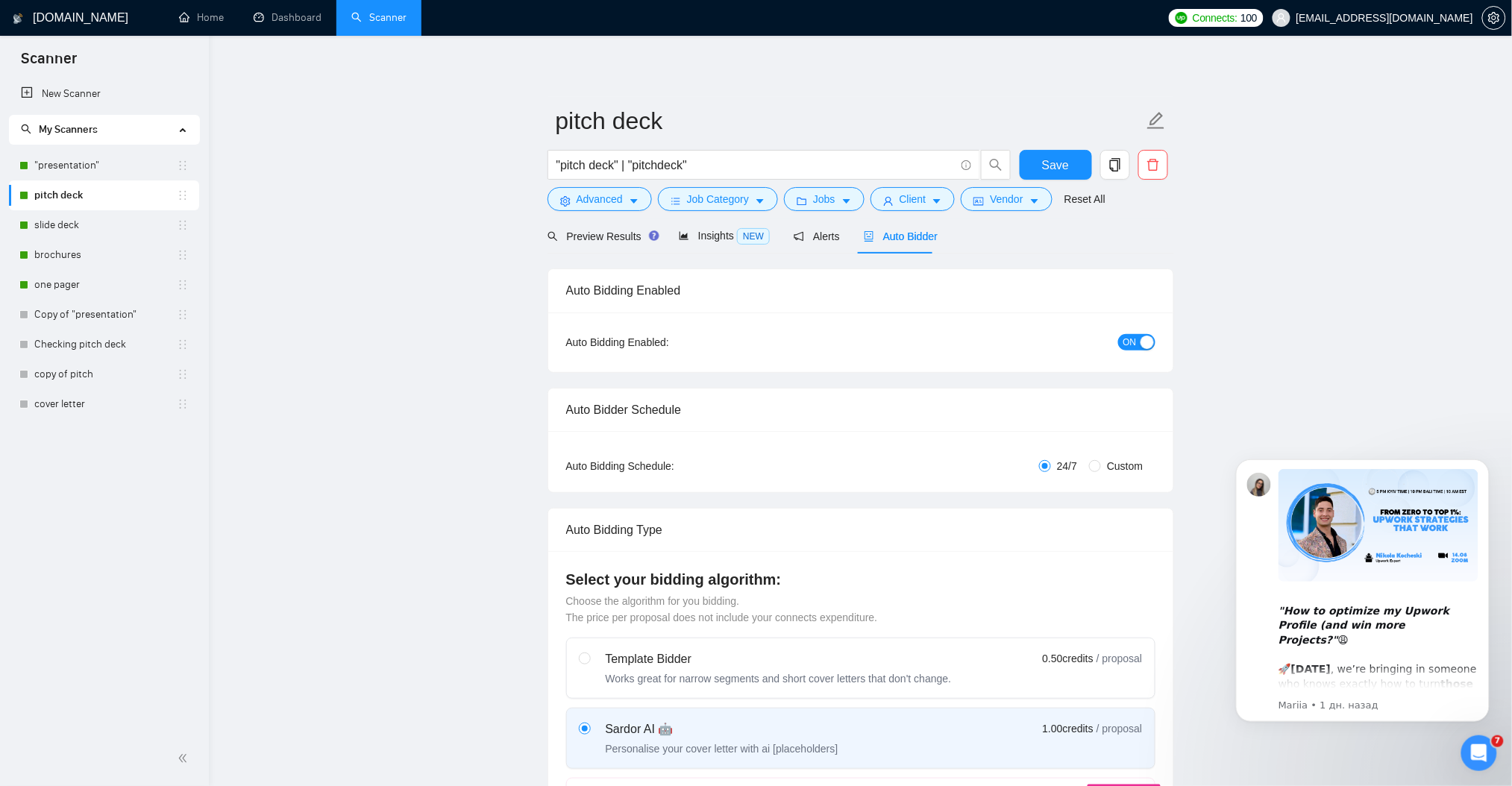
checkbox input "true"
click at [1132, 338] on span "ON" at bounding box center [1129, 342] width 13 height 16
click at [1052, 161] on span "Save" at bounding box center [1055, 165] width 27 height 19
checkbox input "true"
click at [1150, 342] on button "OFF" at bounding box center [1133, 342] width 42 height 16
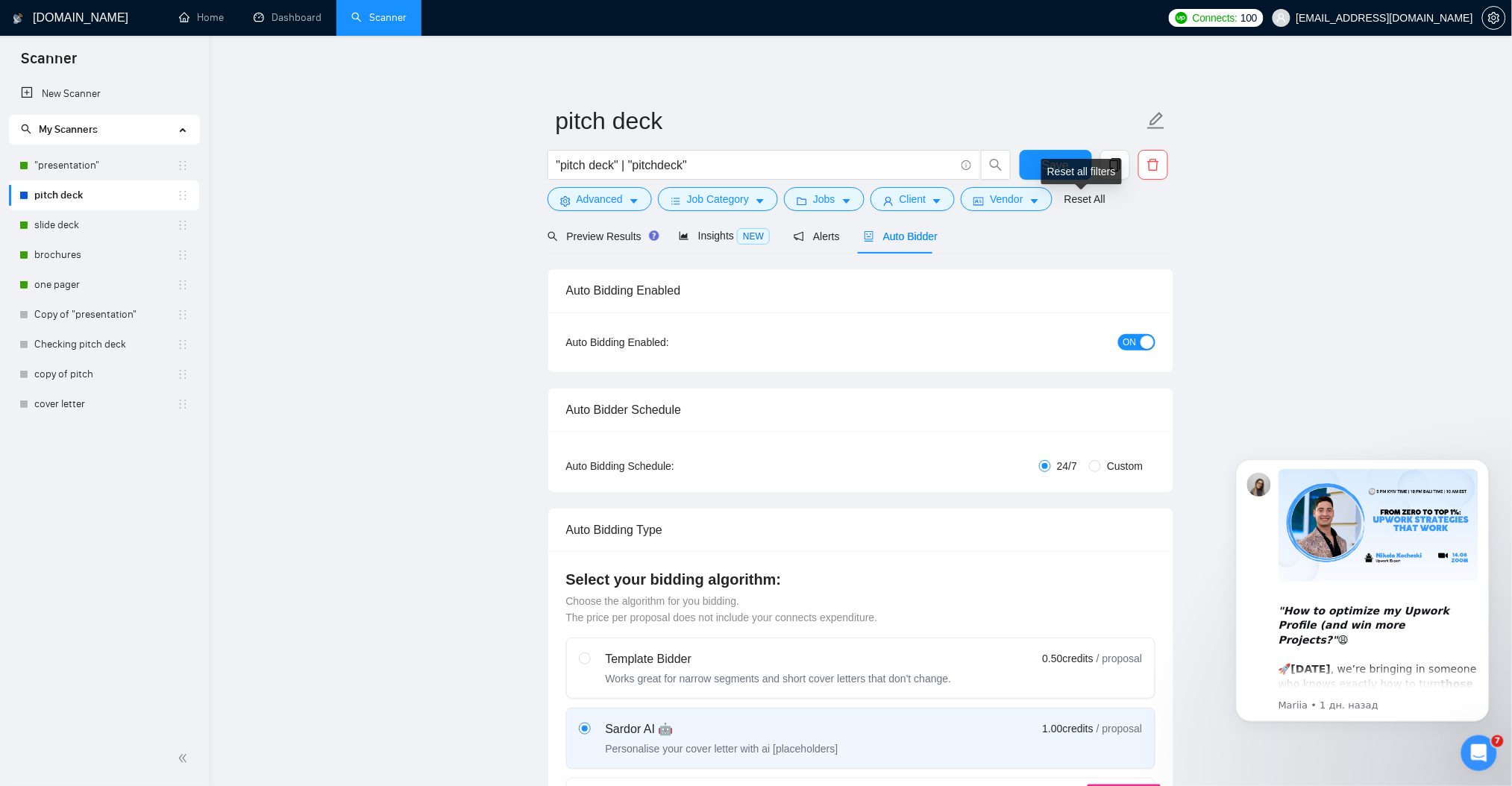
click at [1056, 167] on div "Reset all filters" at bounding box center [1081, 172] width 81 height 25
click at [1028, 154] on button "Save" at bounding box center [1056, 165] width 72 height 30
click at [69, 224] on link "slide deck" at bounding box center [106, 225] width 143 height 30
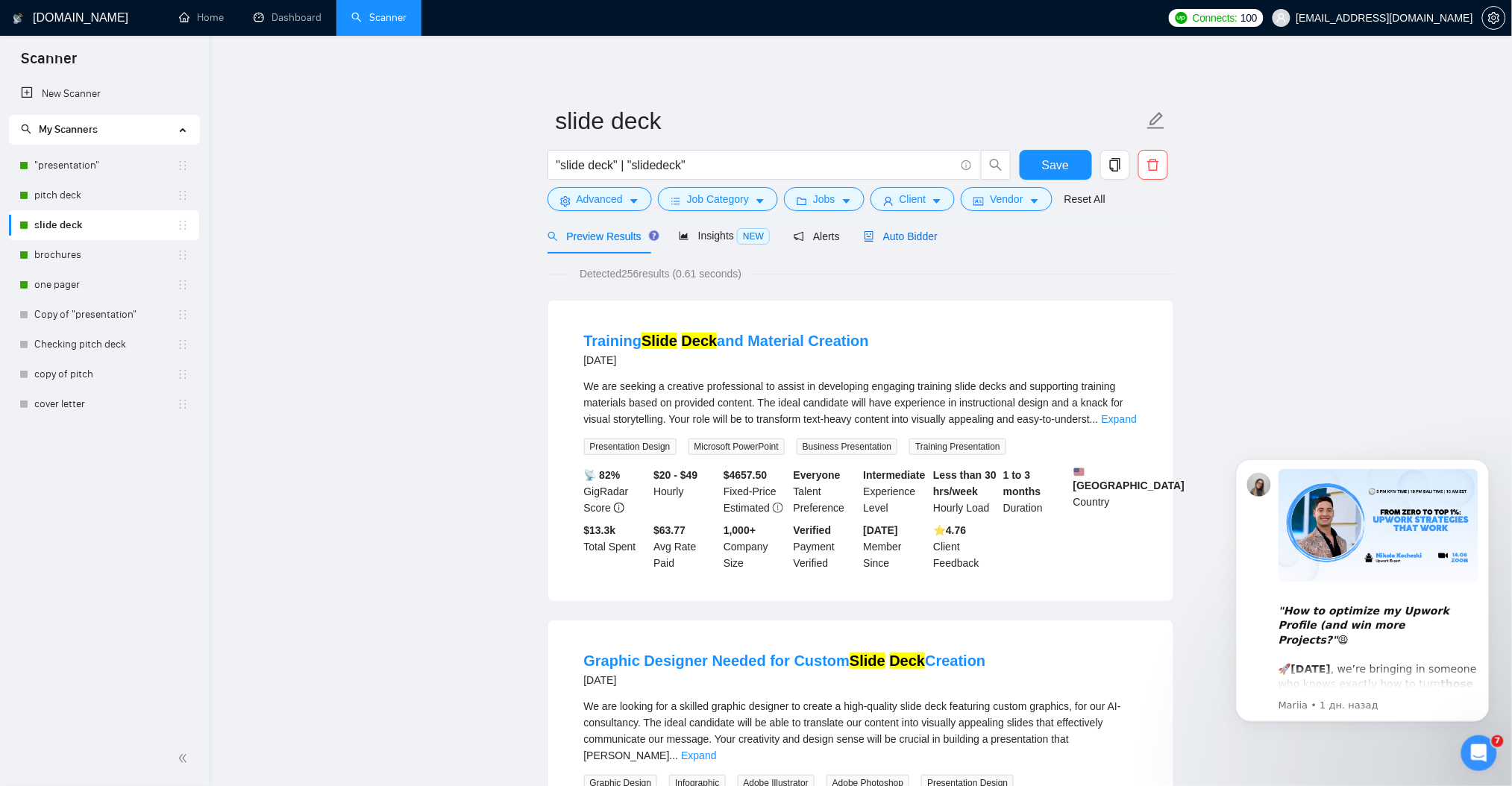
click at [896, 238] on span "Auto Bidder" at bounding box center [901, 236] width 74 height 12
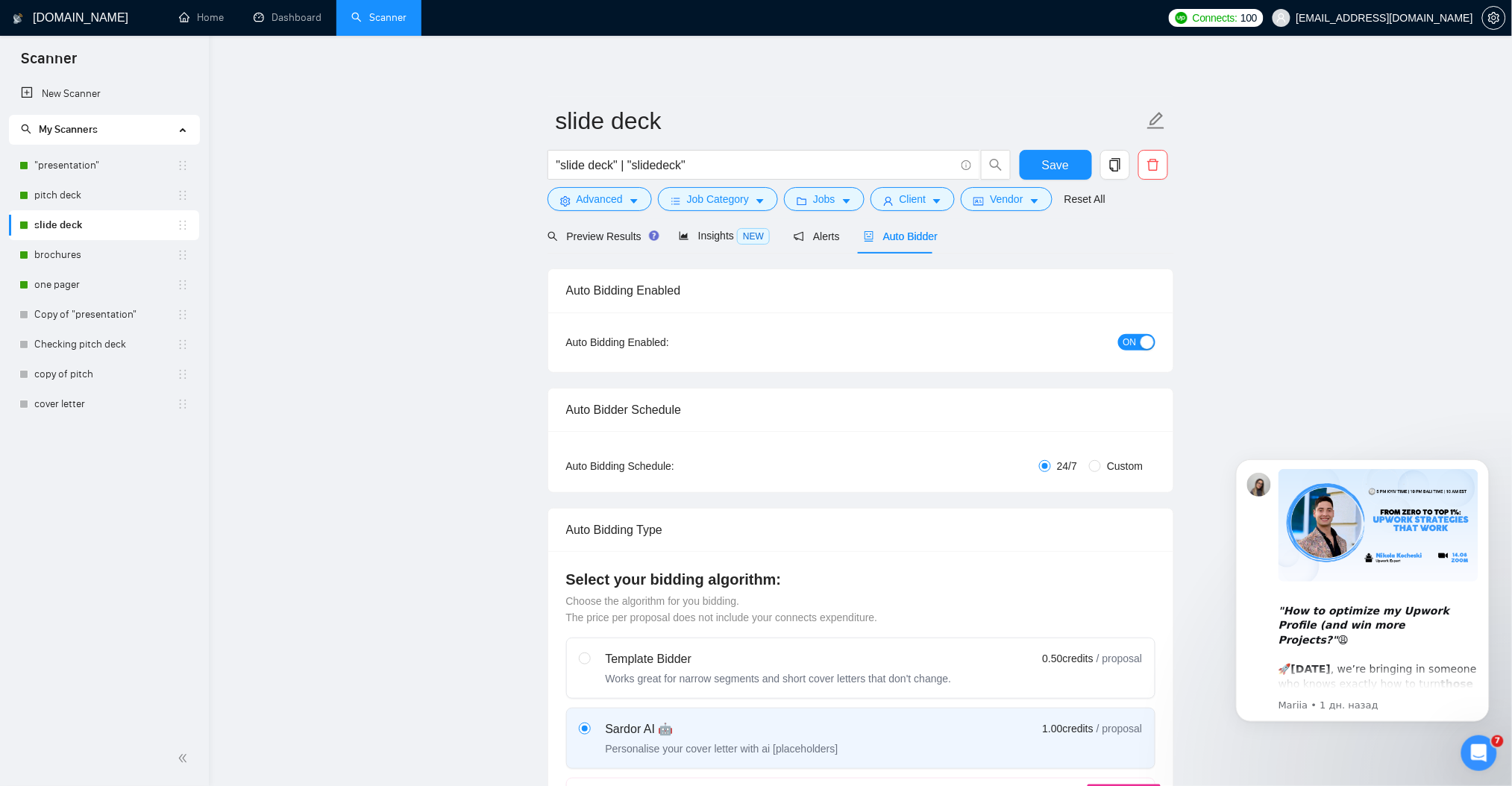
click at [1126, 347] on span "ON" at bounding box center [1129, 342] width 13 height 16
click at [1052, 165] on span "Save" at bounding box center [1055, 165] width 27 height 19
click at [1151, 342] on button "OFF" at bounding box center [1133, 342] width 42 height 16
click at [1076, 167] on button "Save" at bounding box center [1056, 165] width 72 height 30
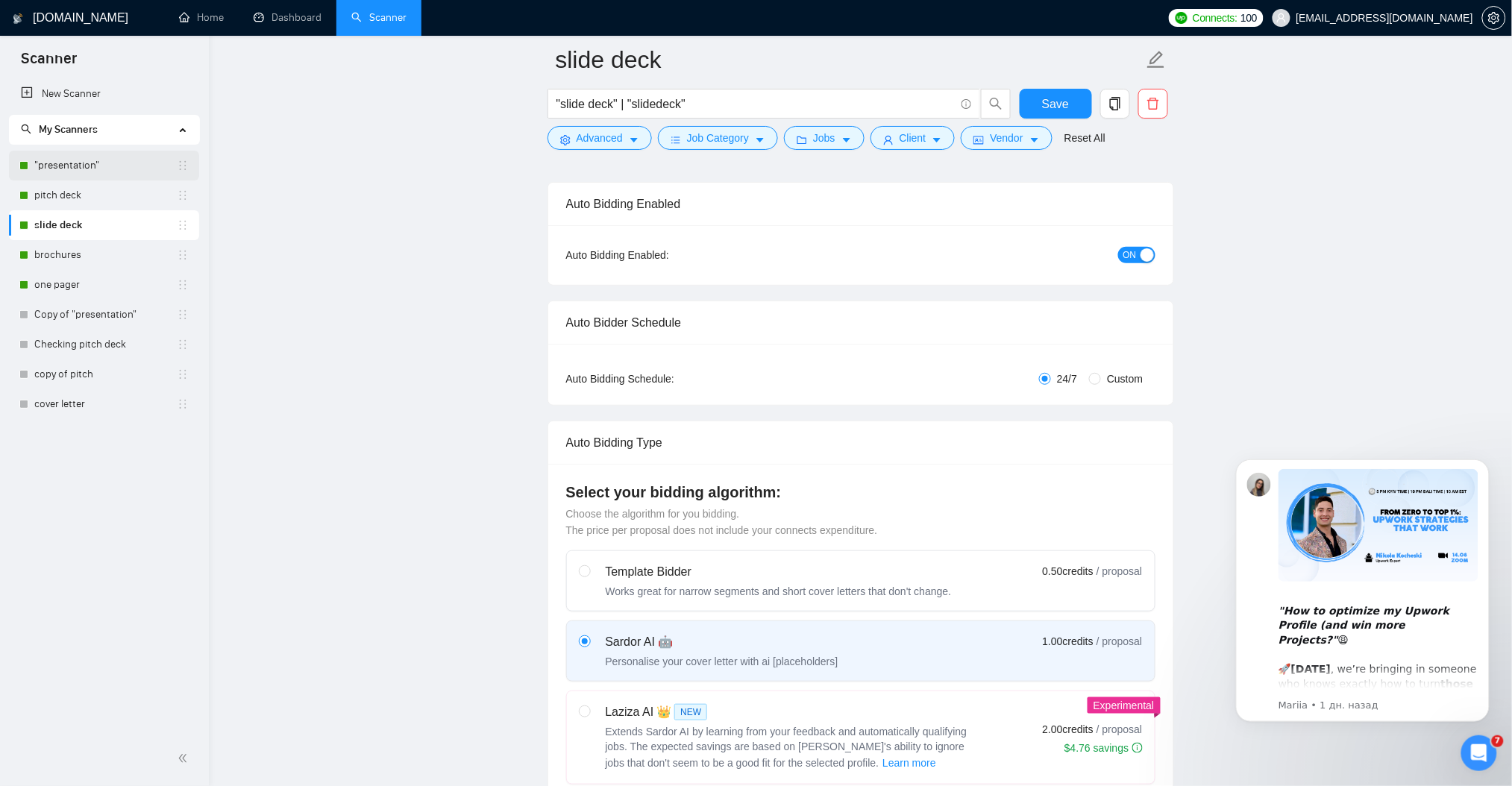
click at [65, 170] on link ""presentation"" at bounding box center [106, 165] width 143 height 30
